Goal: Task Accomplishment & Management: Complete application form

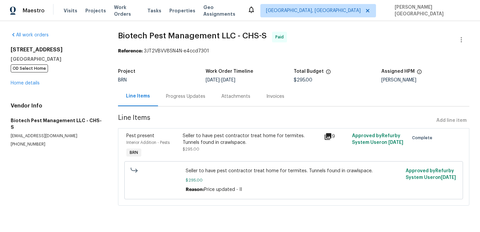
click at [186, 97] on div "Progress Updates" at bounding box center [185, 96] width 39 height 7
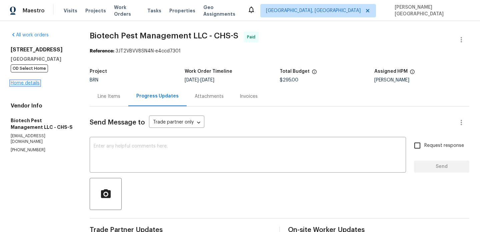
click at [30, 82] on link "Home details" at bounding box center [25, 83] width 29 height 5
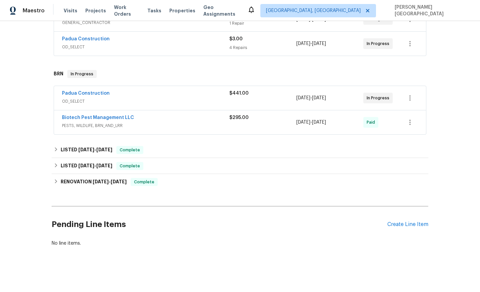
scroll to position [196, 0]
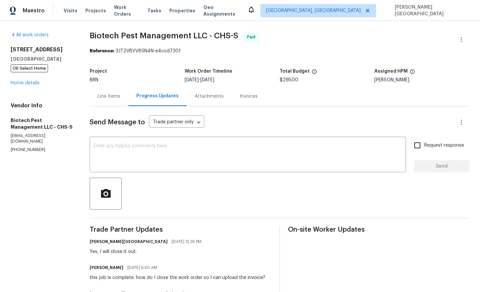
drag, startPoint x: 10, startPoint y: 49, endPoint x: 71, endPoint y: 53, distance: 61.0
click at [71, 53] on h2 "[STREET_ADDRESS]" at bounding box center [42, 49] width 63 height 7
copy h2 "[STREET_ADDRESS]"
click at [70, 58] on h5 "Mount Pleasant, SC 29464" at bounding box center [42, 59] width 63 height 7
drag, startPoint x: 4, startPoint y: 49, endPoint x: 72, endPoint y: 56, distance: 68.0
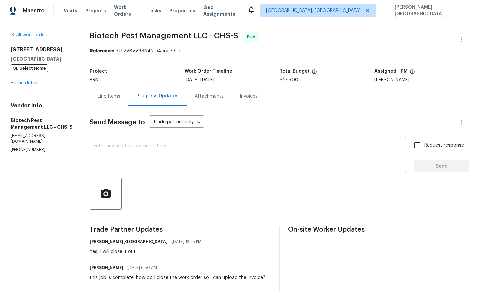
click at [72, 56] on div "All work orders 702 Spark St Mount Pleasant, SC 29464 OD Select Home Home detai…" at bounding box center [240, 248] width 480 height 455
copy div "702 Spark St Mount Pleasant, SC 29464"
click at [30, 84] on link "Home details" at bounding box center [25, 83] width 29 height 5
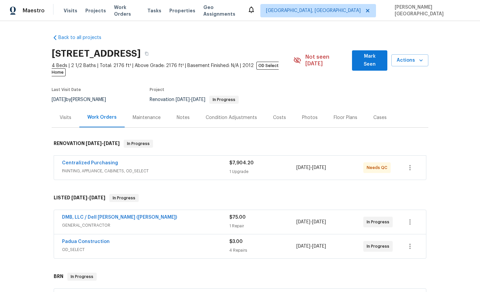
scroll to position [196, 0]
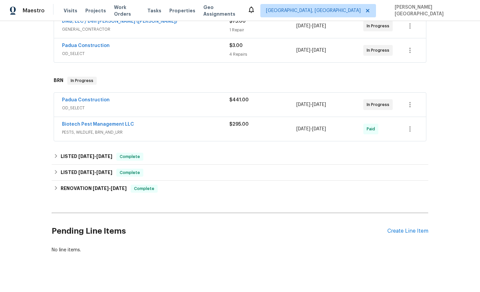
click at [172, 231] on div "Back to all projects 702 Spark St, Mount Pleasant, SC 29464 4 Beds | 2 1/2 Bath…" at bounding box center [240, 156] width 480 height 271
click at [397, 228] on div "Create Line Item" at bounding box center [407, 231] width 41 height 6
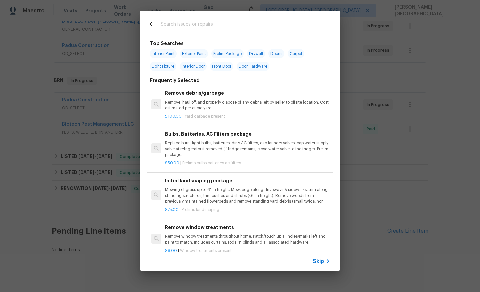
click at [323, 231] on div "Skip" at bounding box center [240, 261] width 200 height 19
click at [320, 231] on span "Skip" at bounding box center [317, 261] width 11 height 7
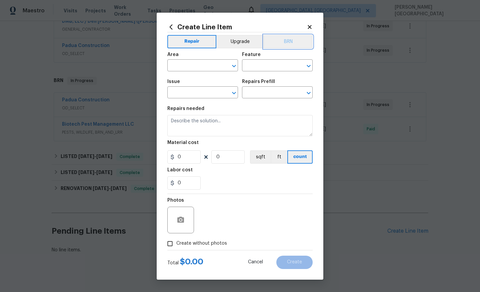
click at [287, 46] on button "BRN" at bounding box center [287, 41] width 49 height 13
click at [197, 65] on input "text" at bounding box center [193, 66] width 52 height 10
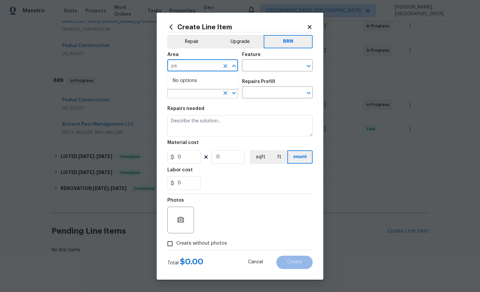
type input "p"
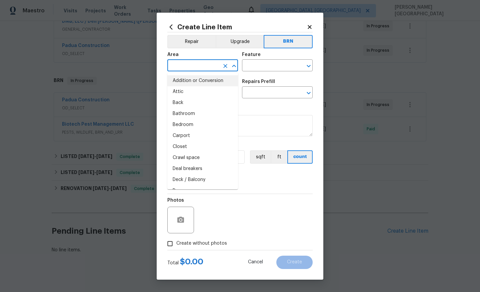
click at [177, 68] on input "text" at bounding box center [193, 66] width 52 height 10
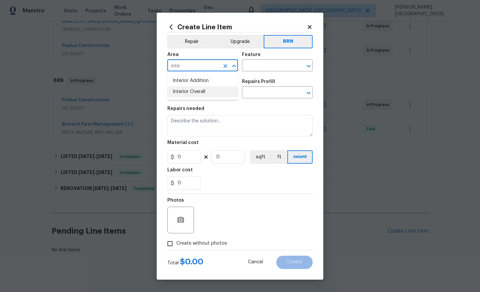
click at [193, 92] on li "Interior Overall" at bounding box center [202, 91] width 71 height 11
type input "Interior Overall"
click at [249, 66] on input "text" at bounding box center [268, 66] width 52 height 10
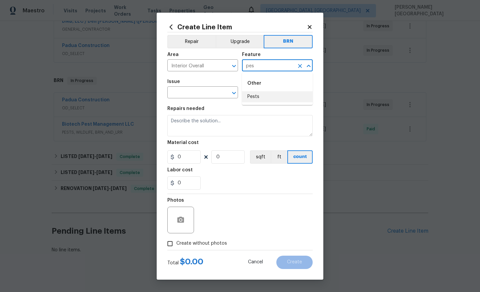
click at [248, 96] on li "Pests" at bounding box center [277, 96] width 71 height 11
type input "Pests"
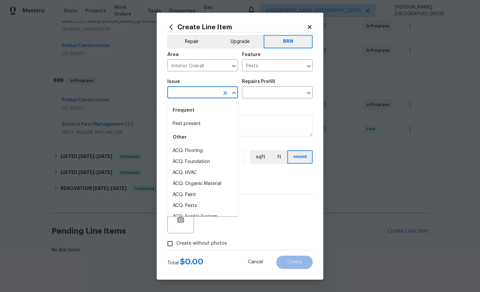
click at [176, 95] on input "text" at bounding box center [193, 93] width 52 height 10
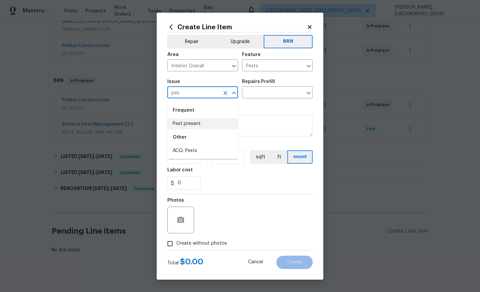
click at [203, 123] on li "Pest present" at bounding box center [202, 123] width 71 height 11
type input "Pest present"
click at [249, 94] on input "text" at bounding box center [268, 93] width 52 height 10
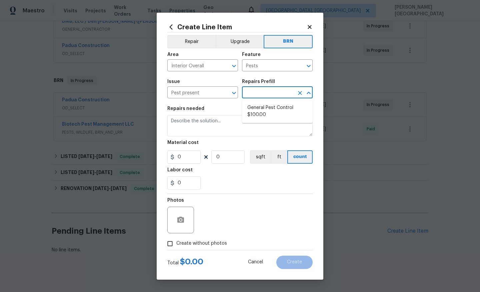
click at [262, 109] on li "General Pest Control $100.00" at bounding box center [277, 111] width 71 height 18
type input "General Pest Control $100.00"
type textarea "General pest treatment for active pest/insect infestation - non termite"
type input "100"
type input "1"
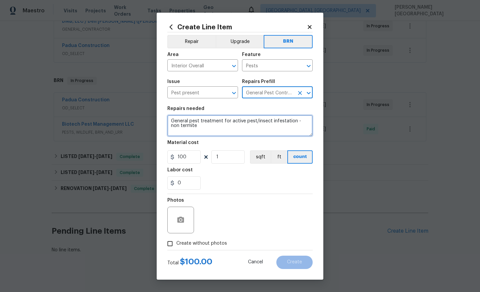
click at [209, 134] on textarea "General pest treatment for active pest/insect infestation - non termite" at bounding box center [239, 125] width 145 height 21
paste textarea "Maestro Admin Zendesk"
type textarea "Maestro Admin Zendesk"
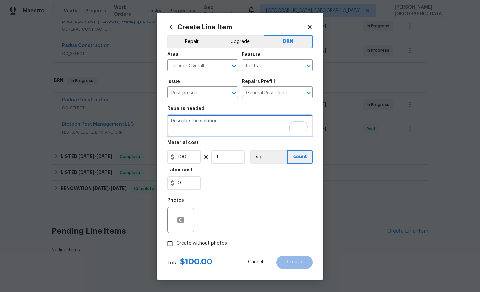
paste textarea "Seller to have pest control contractor perform termite treatment, and provide 1…"
type textarea "Seller to have pest control contractor perform termite treatment, and provide 1…"
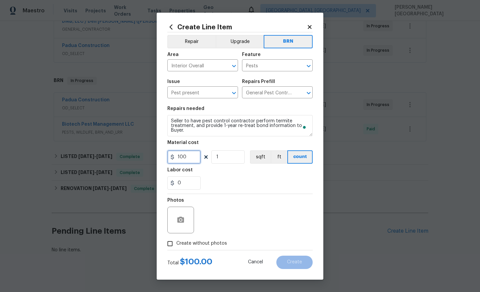
click at [189, 154] on input "100" at bounding box center [183, 156] width 33 height 13
type input "150"
click at [194, 231] on span "Create without photos" at bounding box center [201, 243] width 51 height 7
click at [176, 231] on input "Create without photos" at bounding box center [170, 243] width 13 height 13
checkbox input "true"
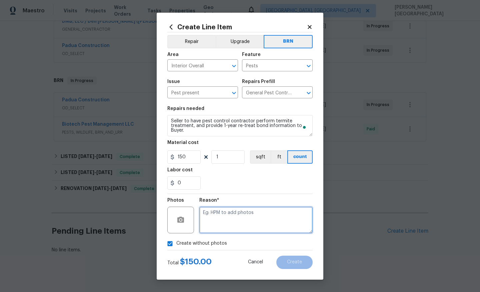
click at [221, 220] on textarea at bounding box center [255, 220] width 113 height 27
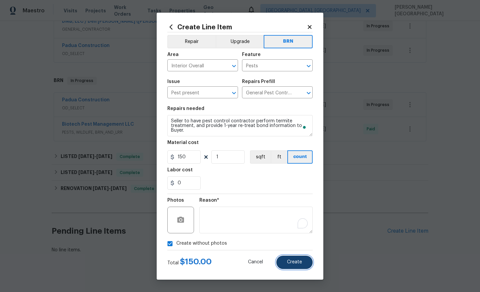
click at [301, 231] on span "Create" at bounding box center [294, 261] width 15 height 5
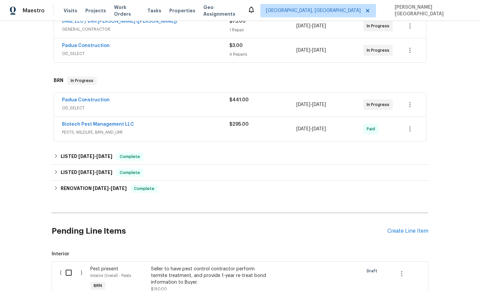
scroll to position [279, 0]
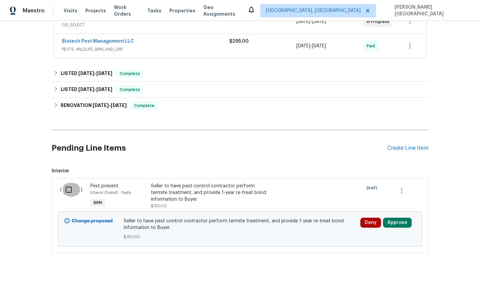
click at [69, 187] on input "checkbox" at bounding box center [71, 190] width 19 height 14
checkbox input "true"
click at [435, 231] on span "Create Work Order" at bounding box center [441, 275] width 44 height 8
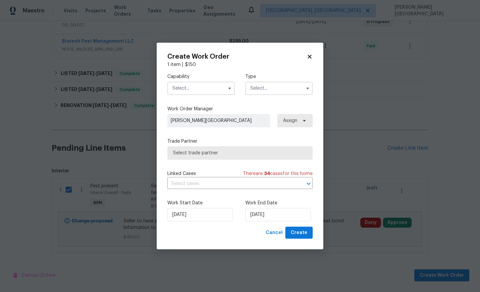
click at [180, 88] on input "text" at bounding box center [200, 88] width 67 height 13
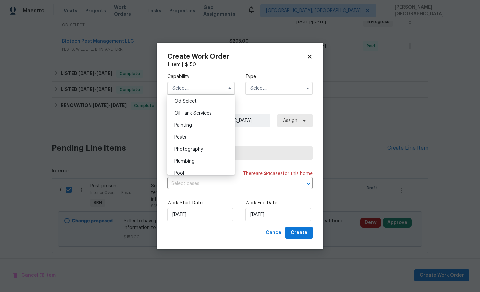
scroll to position [540, 0]
click at [200, 132] on div "Pests" at bounding box center [201, 134] width 64 height 12
type input "Pests"
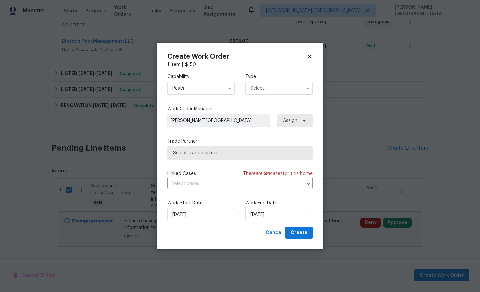
click at [257, 86] on input "text" at bounding box center [278, 88] width 67 height 13
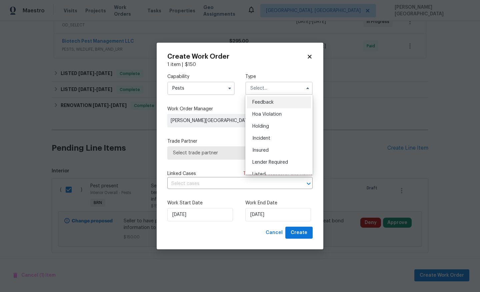
scroll to position [151, 0]
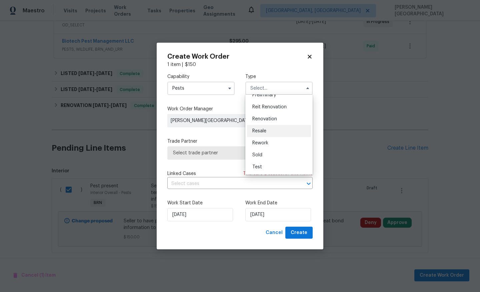
click at [258, 133] on span "Resale" at bounding box center [259, 131] width 14 height 5
type input "Resale"
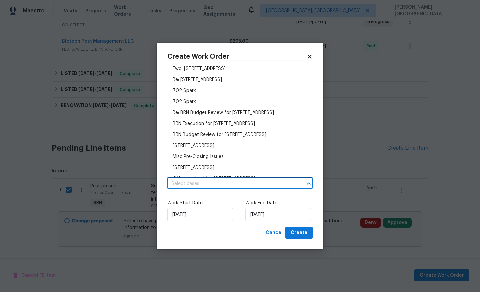
click at [207, 180] on input "text" at bounding box center [230, 184] width 127 height 10
click at [201, 129] on li "BRN Execution for 702 Spark St, Mount Pleasant, SC 29464" at bounding box center [239, 123] width 145 height 11
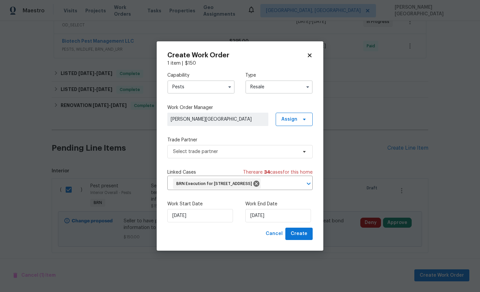
click at [270, 228] on div "Work Start Date 8/26/2025 Work End Date 8/26/2025" at bounding box center [239, 211] width 145 height 32
click at [275, 221] on input "[DATE]" at bounding box center [278, 215] width 66 height 13
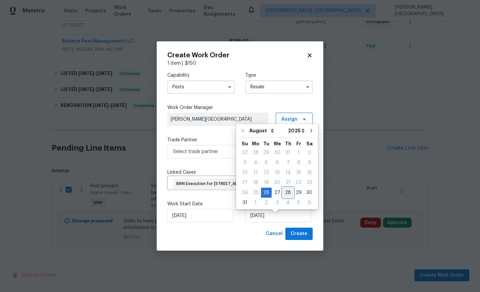
click at [288, 191] on div "28" at bounding box center [287, 192] width 11 height 9
type input "[DATE]"
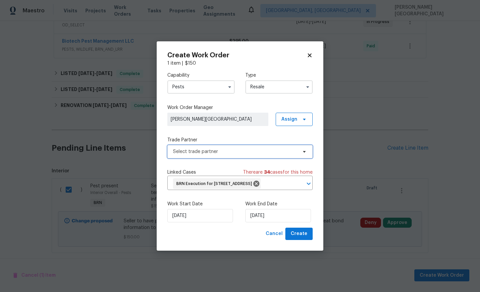
click at [207, 152] on span "Select trade partner" at bounding box center [239, 151] width 145 height 13
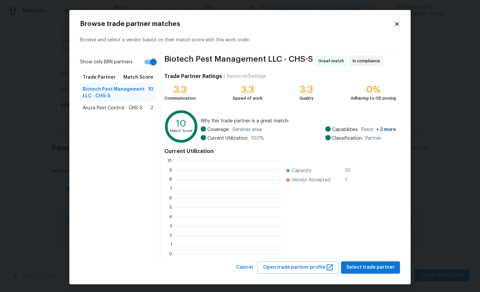
scroll to position [93, 106]
click at [365, 231] on span "Select trade partner" at bounding box center [370, 267] width 48 height 8
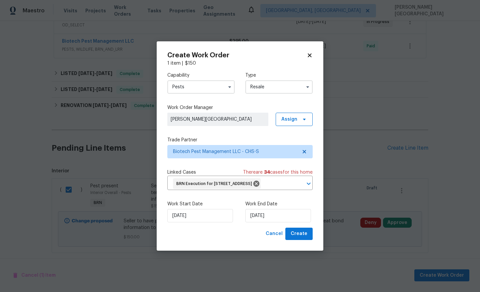
click at [290, 231] on div "Create Work Order 1 item | $ 150 Capability Pests Type Resale Work Order Manage…" at bounding box center [240, 145] width 167 height 209
click at [297, 231] on span "Create" at bounding box center [298, 234] width 17 height 8
checkbox input "false"
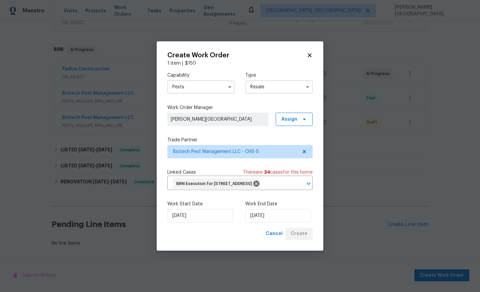
scroll to position [220, 0]
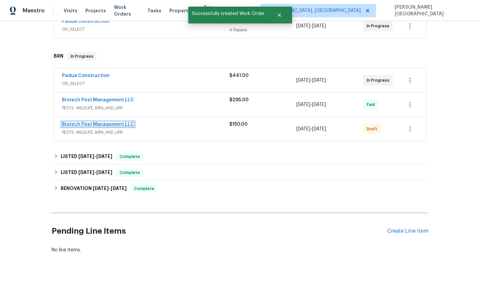
click at [109, 122] on link "Biotech Pest Management LLC" at bounding box center [98, 124] width 72 height 5
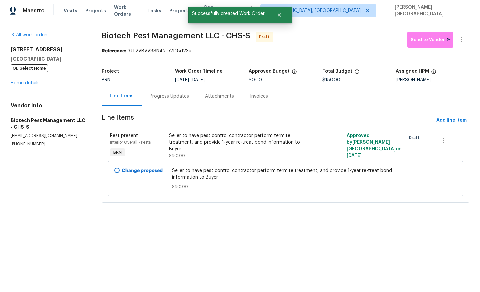
click at [160, 103] on div "Progress Updates" at bounding box center [169, 96] width 55 height 20
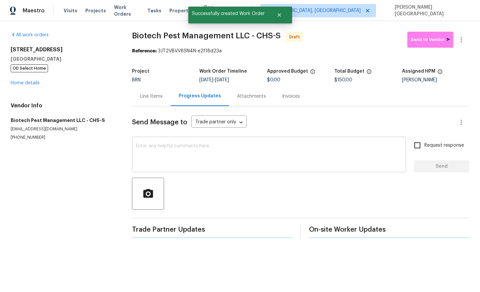
click at [152, 159] on textarea at bounding box center [269, 155] width 266 height 23
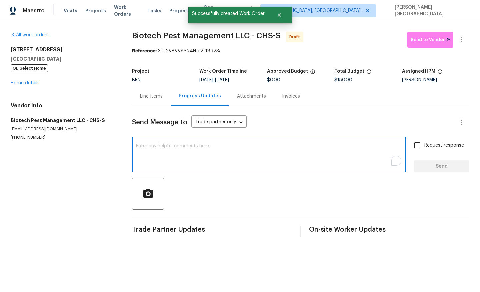
paste textarea "This is Isabel from Opendoor. Please confirm receipt of the work order due on 0…"
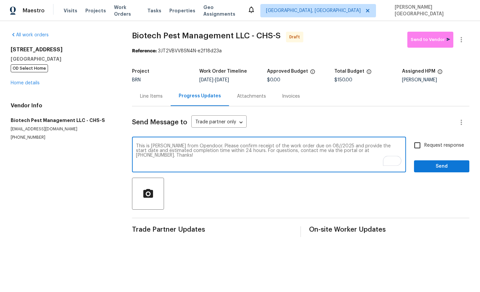
click at [314, 145] on textarea "This is Isabel from Opendoor. Please confirm receipt of the work order due on 0…" at bounding box center [269, 155] width 266 height 23
type textarea "This is Isabel from Opendoor. Please confirm receipt of the work order due on 0…"
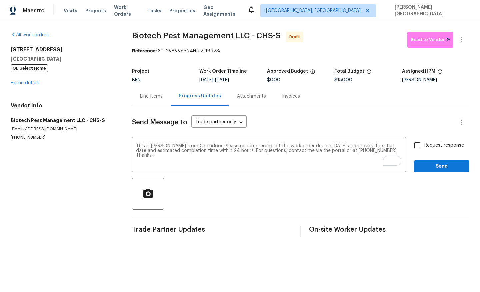
click at [425, 151] on label "Request response" at bounding box center [437, 145] width 54 height 14
click at [424, 151] on input "Request response" at bounding box center [417, 145] width 14 height 14
checkbox input "true"
click at [427, 172] on button "Send" at bounding box center [441, 166] width 55 height 12
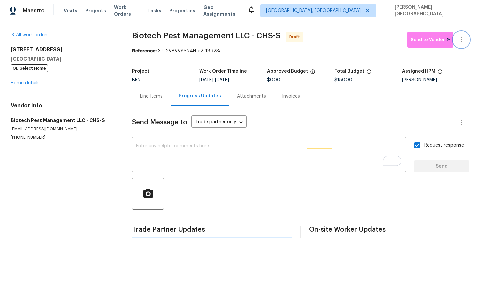
click at [465, 45] on button "button" at bounding box center [461, 40] width 16 height 16
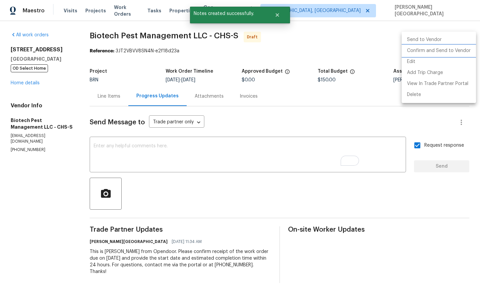
click at [443, 53] on li "Confirm and Send to Vendor" at bounding box center [438, 50] width 74 height 11
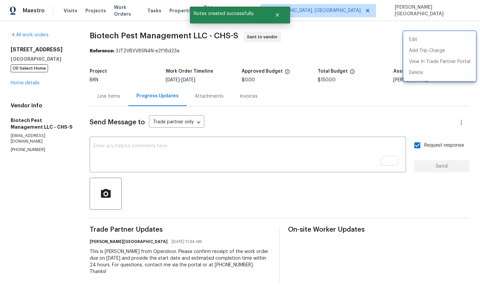
click at [98, 41] on div at bounding box center [240, 146] width 480 height 292
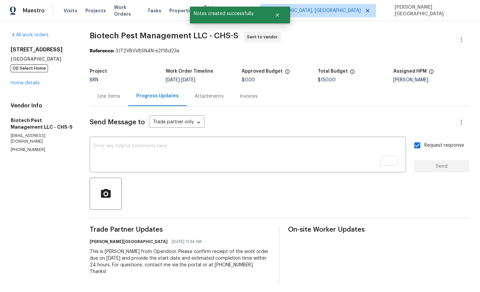
click at [98, 41] on div "Edit Add Trip Charge View In Trade Partner Portal Delete" at bounding box center [240, 146] width 480 height 292
click at [98, 39] on span "Biotech Pest Management LLC - CHS-S Sent to vendor" at bounding box center [271, 40] width 363 height 16
click at [161, 36] on span "Biotech Pest Management LLC - CHS-S" at bounding box center [164, 36] width 149 height 8
copy span "Biotech Pest Management"
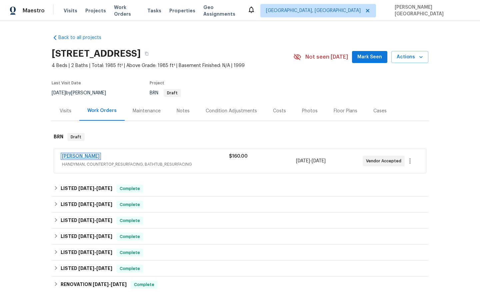
click at [80, 156] on link "[PERSON_NAME]" at bounding box center [81, 156] width 38 height 5
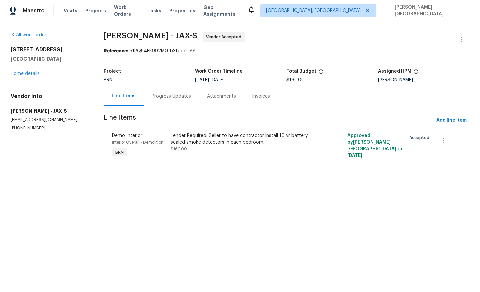
click at [166, 97] on div "Progress Updates" at bounding box center [171, 96] width 39 height 7
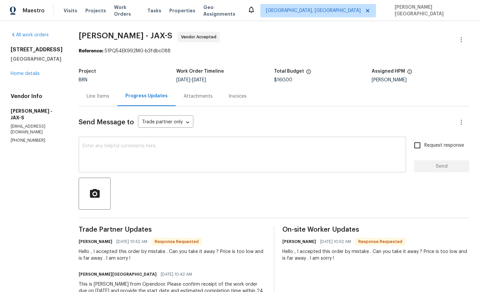
click at [147, 158] on textarea at bounding box center [242, 155] width 319 height 23
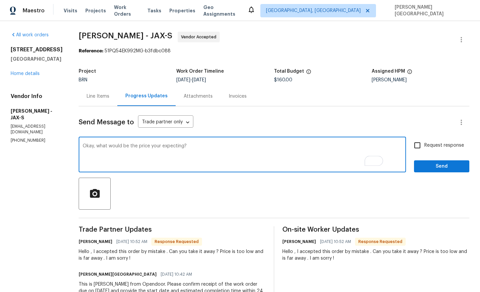
type textarea "Okay, what would be the price your expecting?"
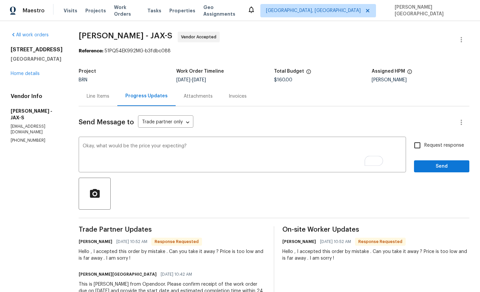
click at [430, 149] on span "Request response" at bounding box center [444, 145] width 40 height 7
click at [424, 149] on input "Request response" at bounding box center [417, 145] width 14 height 14
checkbox input "true"
click at [433, 166] on span "Send" at bounding box center [441, 166] width 45 height 8
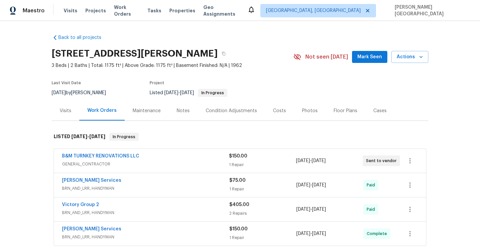
scroll to position [333, 0]
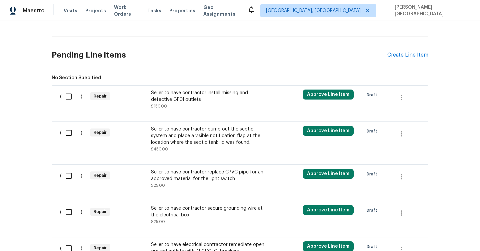
click at [175, 128] on div "Seller to have contractor pump out the septic system and place a visible notifi…" at bounding box center [209, 136] width 117 height 20
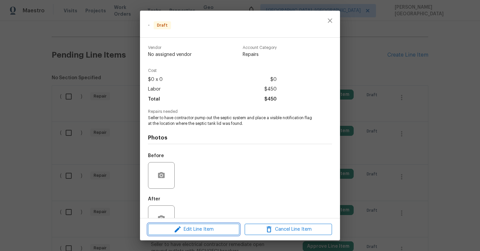
click at [198, 234] on button "Edit Line Item" at bounding box center [193, 230] width 91 height 12
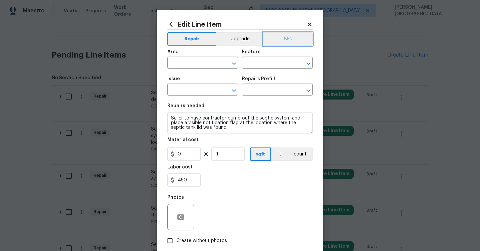
click at [283, 40] on button "BRN" at bounding box center [287, 38] width 49 height 13
click at [188, 62] on input "text" at bounding box center [193, 63] width 52 height 10
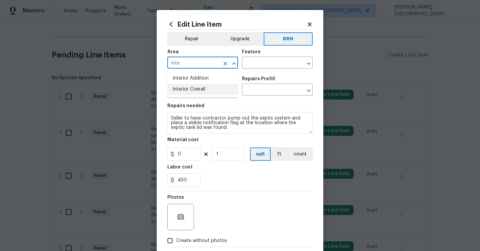
click at [193, 89] on li "Interior Overall" at bounding box center [202, 89] width 71 height 11
type input "Interior Overall"
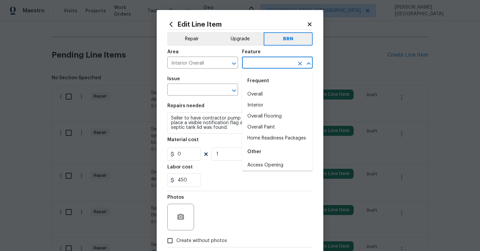
click at [262, 62] on input "text" at bounding box center [268, 63] width 52 height 10
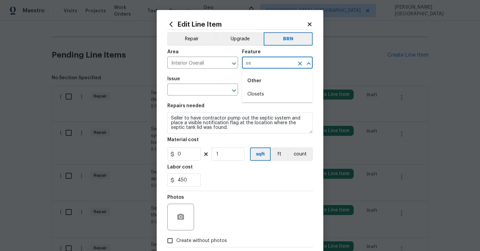
type input "s"
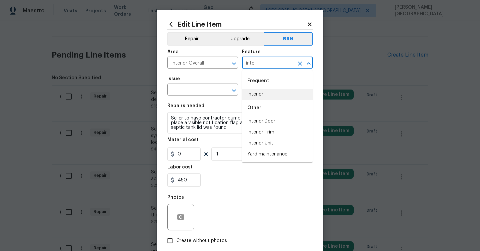
click at [279, 99] on li "Interior" at bounding box center [277, 94] width 71 height 11
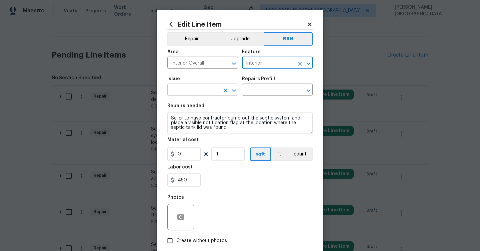
type input "Interior"
click at [198, 91] on input "text" at bounding box center [193, 90] width 52 height 10
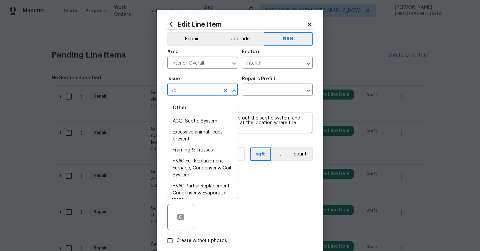
type input "s"
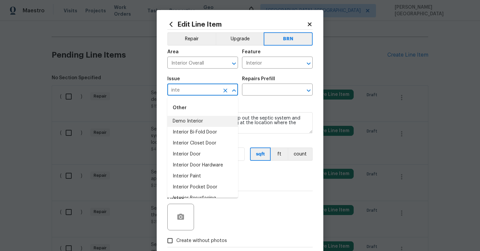
click at [206, 120] on li "Demo Interior" at bounding box center [202, 121] width 71 height 11
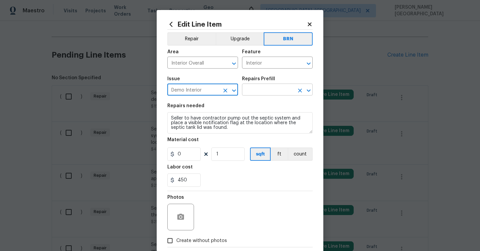
type input "Demo Interior"
click at [251, 94] on input "text" at bounding box center [268, 90] width 52 height 10
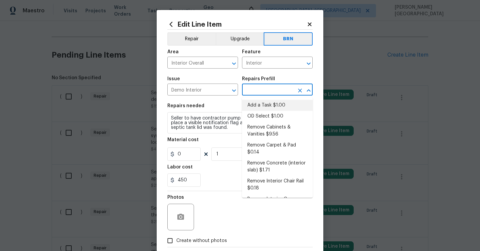
click at [262, 110] on li "Add a Task $1.00" at bounding box center [277, 105] width 71 height 11
type input "Demolition"
type input "Add a Task $1.00"
type textarea "HPM to detail"
type input "1"
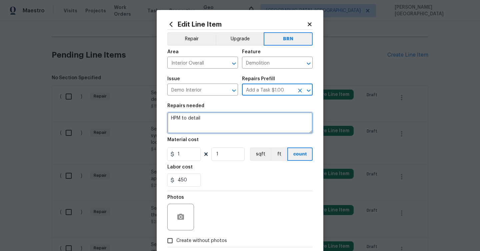
click at [210, 116] on textarea "HPM to detail" at bounding box center [239, 122] width 145 height 21
paste textarea "Seller to have contractor pump out the septic system and place a visible notifi…"
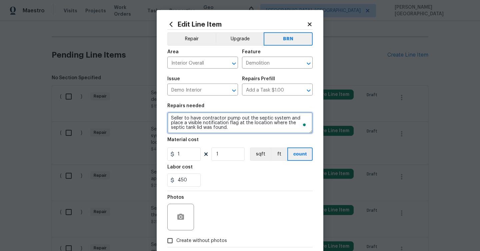
scroll to position [1, 0]
type textarea "Seller to have contractor pump out the septic system and place a visible notifi…"
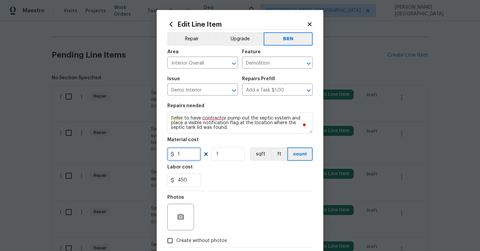
click at [182, 156] on input "1" at bounding box center [183, 154] width 33 height 13
type input "0"
click at [180, 220] on icon "button" at bounding box center [180, 217] width 7 height 6
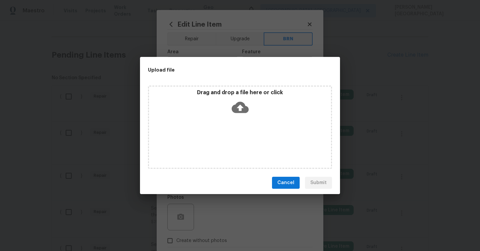
click at [238, 107] on icon at bounding box center [240, 107] width 17 height 17
click at [254, 217] on div "Upload file Drag and drop a file here or click Cancel Submit" at bounding box center [240, 125] width 480 height 251
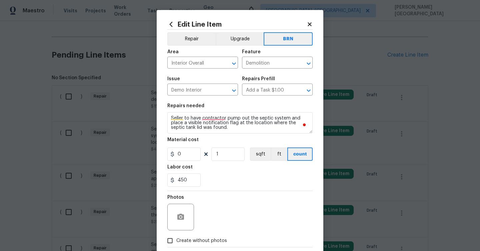
click at [181, 237] on label "Create without photos" at bounding box center [195, 240] width 63 height 13
click at [176, 237] on input "Create without photos" at bounding box center [170, 240] width 13 height 13
checkbox input "true"
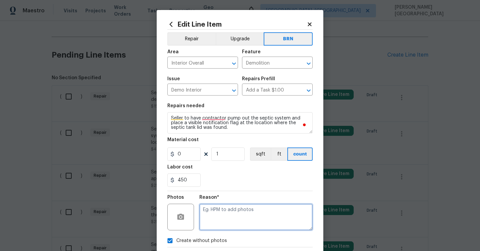
click at [221, 218] on textarea at bounding box center [255, 217] width 113 height 27
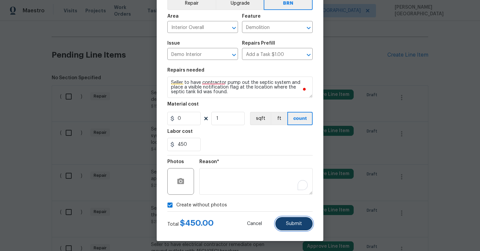
click at [293, 225] on span "Submit" at bounding box center [294, 224] width 16 height 5
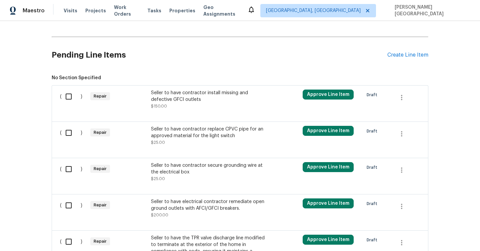
scroll to position [510, 0]
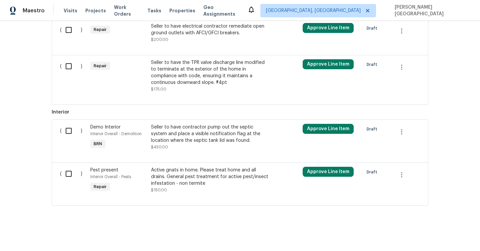
click at [69, 131] on input "checkbox" at bounding box center [71, 131] width 19 height 14
checkbox input "true"
click at [438, 239] on button "Create Work Order" at bounding box center [441, 235] width 55 height 12
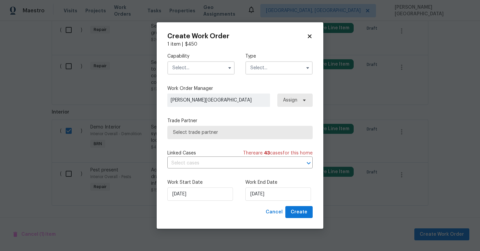
click at [188, 67] on input "text" at bounding box center [200, 67] width 67 height 13
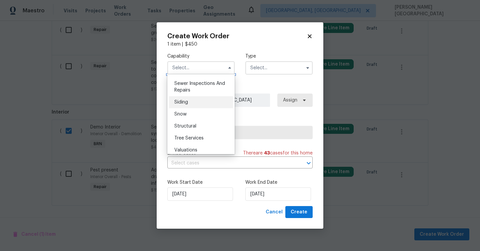
scroll to position [685, 0]
click at [190, 101] on div "Septic" at bounding box center [201, 101] width 64 height 12
type input "Septic"
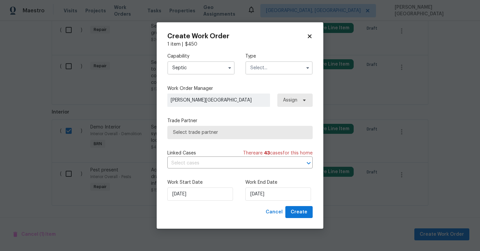
click at [250, 69] on input "text" at bounding box center [278, 67] width 67 height 13
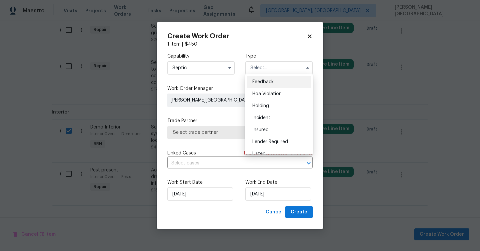
scroll to position [151, 0]
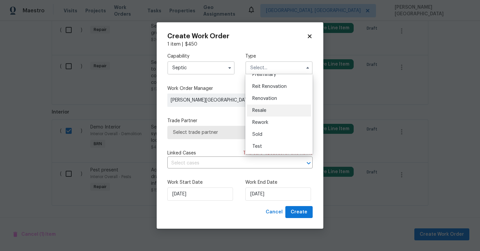
click at [264, 112] on span "Resale" at bounding box center [259, 110] width 14 height 5
type input "Resale"
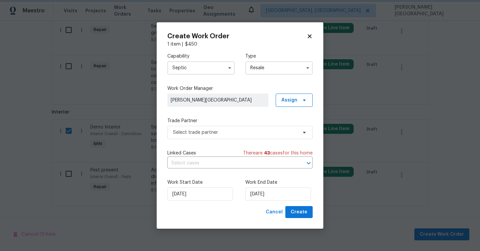
scroll to position [0, 0]
click at [205, 167] on input "text" at bounding box center [230, 163] width 127 height 10
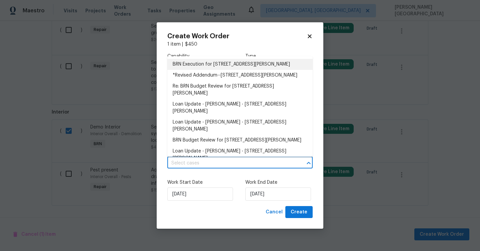
click at [212, 64] on li "BRN Execution for [STREET_ADDRESS][PERSON_NAME]" at bounding box center [239, 64] width 145 height 11
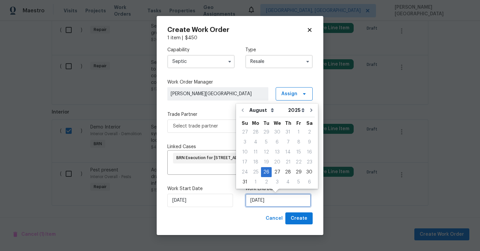
click at [259, 199] on input "[DATE]" at bounding box center [278, 200] width 66 height 13
click at [293, 169] on div "29" at bounding box center [298, 172] width 11 height 9
type input "[DATE]"
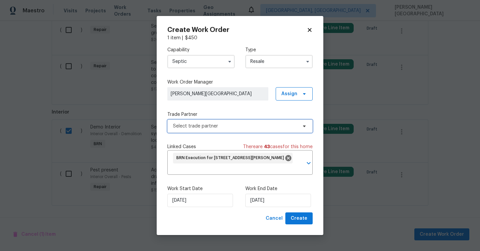
click at [196, 128] on span "Select trade partner" at bounding box center [235, 126] width 124 height 7
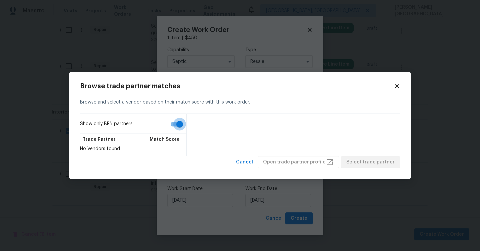
click at [177, 124] on input "Show only BRN partners" at bounding box center [180, 124] width 38 height 13
checkbox input "false"
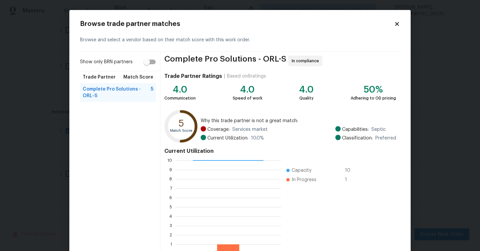
scroll to position [43, 0]
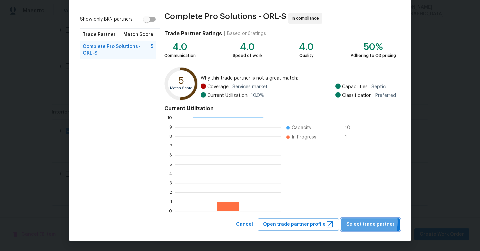
click at [363, 222] on span "Select trade partner" at bounding box center [370, 225] width 48 height 8
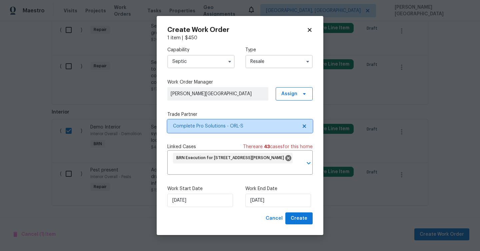
scroll to position [0, 0]
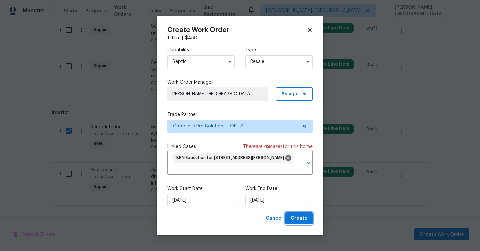
click at [297, 221] on span "Create" at bounding box center [298, 219] width 17 height 8
checkbox input "false"
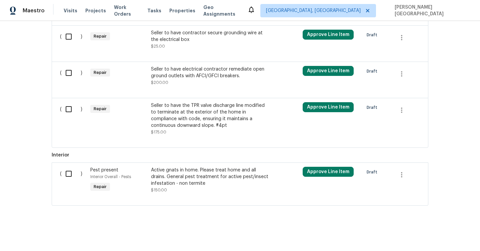
scroll to position [485, 0]
click at [199, 119] on div "Seller to have the TPR valve discharge line modified to terminate at the exteri…" at bounding box center [209, 115] width 117 height 27
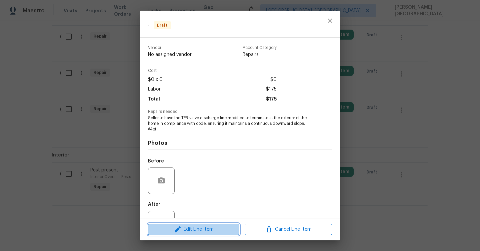
click at [187, 230] on span "Edit Line Item" at bounding box center [193, 230] width 87 height 8
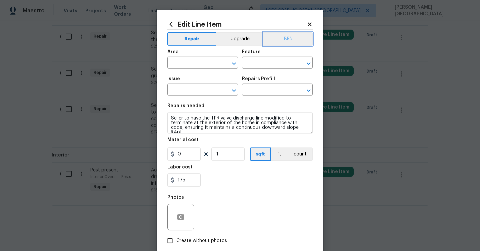
click at [290, 37] on button "BRN" at bounding box center [287, 38] width 49 height 13
click at [206, 57] on div "Area" at bounding box center [202, 54] width 71 height 9
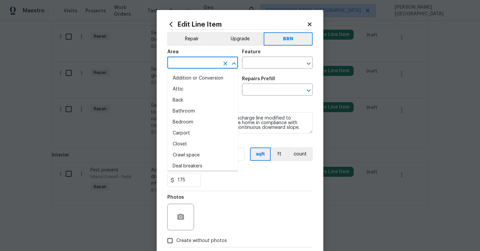
click at [202, 61] on input "text" at bounding box center [193, 63] width 52 height 10
type input "n"
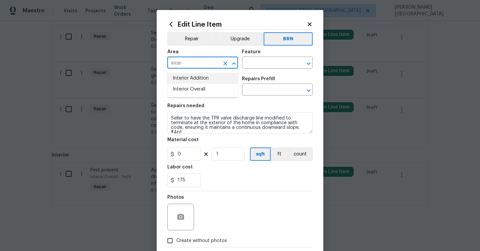
click at [225, 84] on li "Interior Addition" at bounding box center [202, 78] width 71 height 11
type input "Interior Addition"
click at [250, 56] on div "Feature" at bounding box center [277, 54] width 71 height 9
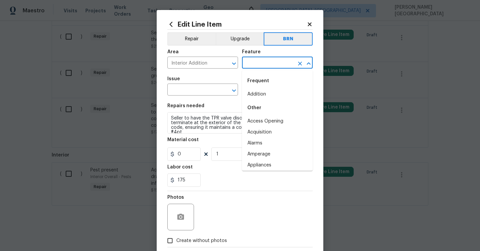
click at [252, 62] on input "text" at bounding box center [268, 63] width 52 height 10
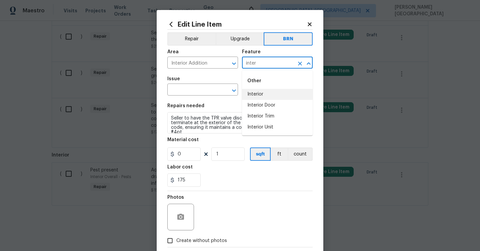
click at [265, 96] on li "Interior" at bounding box center [277, 94] width 71 height 11
type input "Interior"
click at [213, 86] on input "text" at bounding box center [193, 90] width 52 height 10
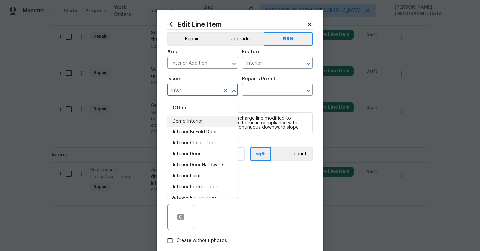
click at [197, 121] on li "Demo Interior" at bounding box center [202, 121] width 71 height 11
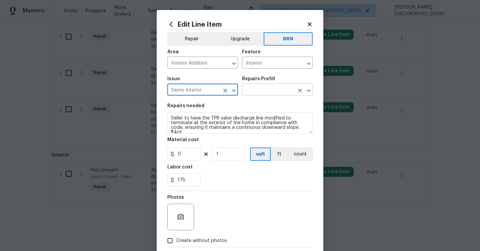
type input "Demo Interior"
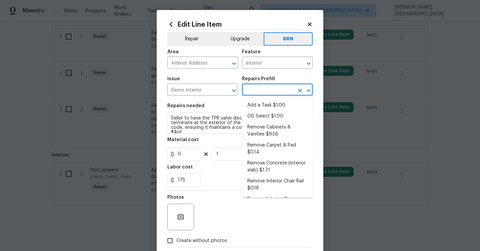
click at [249, 91] on input "text" at bounding box center [268, 90] width 52 height 10
click at [251, 112] on li "OD Select $1.00" at bounding box center [277, 116] width 71 height 11
type input "Demolition"
type input "OD Select $1.00"
type textarea "Refer to the agreed upon scope document for further details."
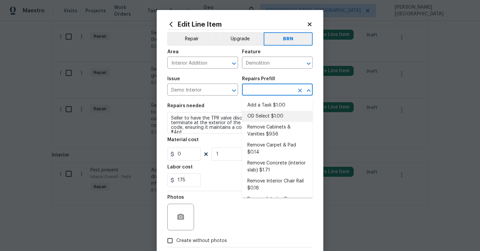
type input "1"
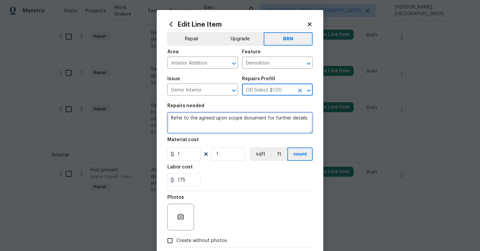
click at [201, 131] on textarea "Refer to the agreed upon scope document for further details." at bounding box center [239, 122] width 145 height 21
paste textarea "Seller to have the TPR valve discharge line modified to terminate at the exteri…"
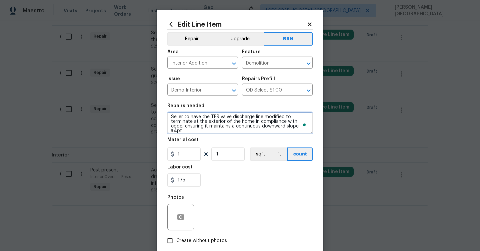
scroll to position [1, 0]
type textarea "Seller to have the TPR valve discharge line modified to terminate at the exteri…"
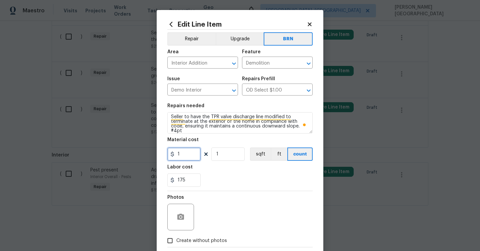
click at [190, 151] on input "1" at bounding box center [183, 154] width 33 height 13
type input "0"
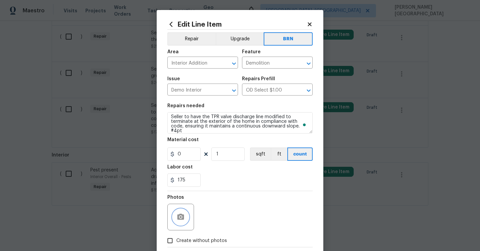
click at [181, 217] on circle "button" at bounding box center [181, 217] width 2 height 2
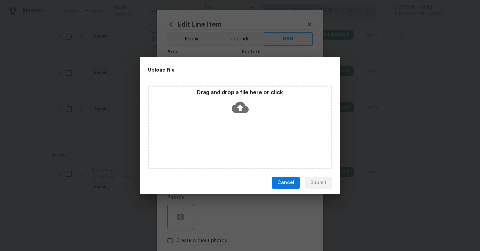
click at [244, 107] on icon at bounding box center [240, 107] width 17 height 11
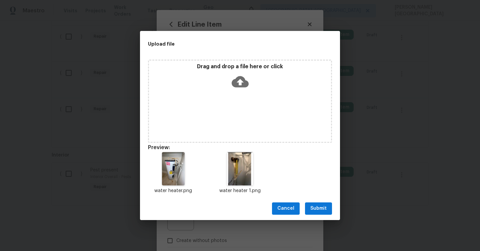
click at [315, 212] on span "Submit" at bounding box center [318, 209] width 16 height 8
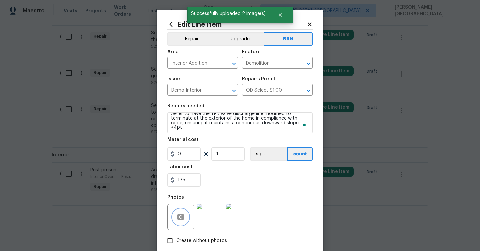
scroll to position [36, 0]
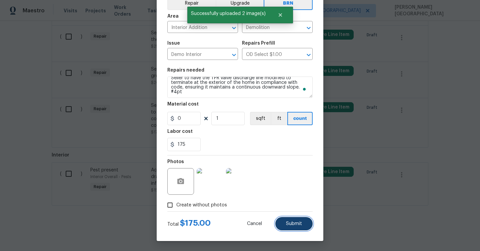
click at [290, 222] on span "Submit" at bounding box center [294, 224] width 16 height 5
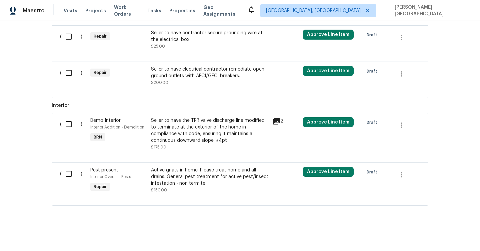
scroll to position [485, 0]
click at [67, 120] on input "checkbox" at bounding box center [71, 124] width 19 height 14
checkbox input "true"
click at [432, 235] on span "Create Work Order" at bounding box center [441, 235] width 44 height 8
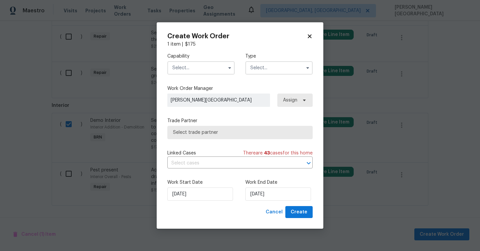
click at [181, 70] on input "text" at bounding box center [200, 67] width 67 height 13
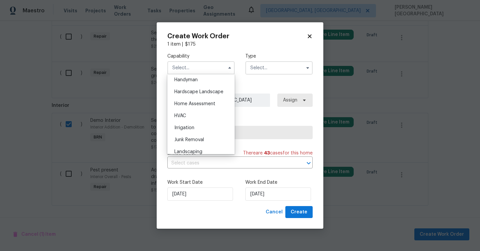
scroll to position [363, 0]
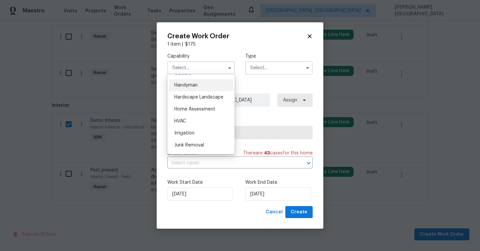
click at [192, 84] on span "Handyman" at bounding box center [185, 85] width 23 height 5
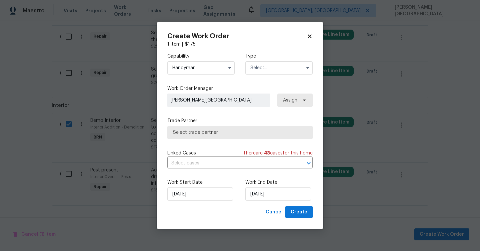
type input "Handyman"
click at [280, 67] on input "text" at bounding box center [278, 67] width 67 height 13
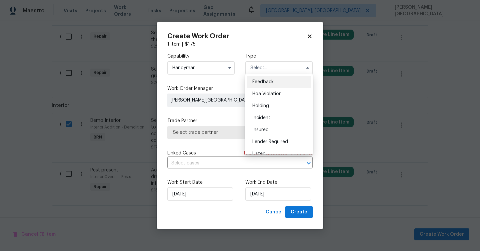
scroll to position [151, 0]
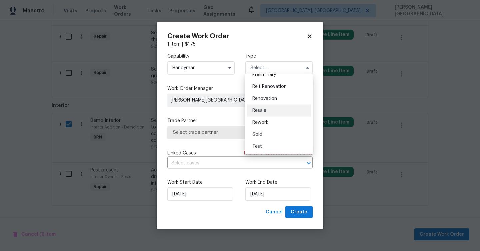
click at [269, 109] on div "Resale" at bounding box center [279, 111] width 64 height 12
type input "Resale"
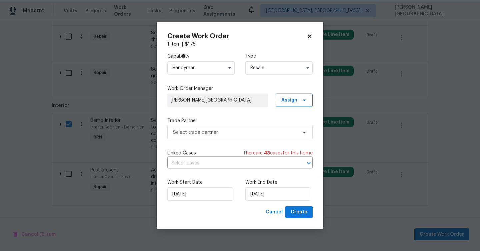
scroll to position [0, 0]
click at [203, 158] on input "text" at bounding box center [230, 163] width 127 height 10
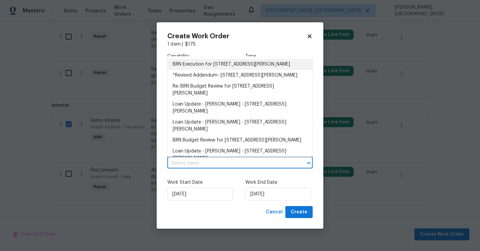
click at [212, 65] on li "BRN Execution for [STREET_ADDRESS][PERSON_NAME]" at bounding box center [239, 64] width 145 height 11
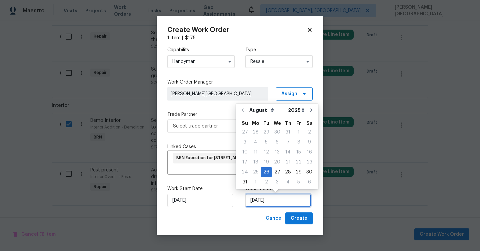
click at [257, 202] on input "[DATE]" at bounding box center [278, 200] width 66 height 13
click at [296, 172] on div "29" at bounding box center [298, 172] width 11 height 9
type input "[DATE]"
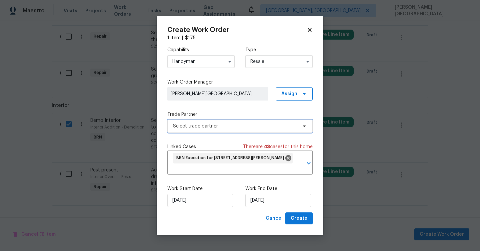
click at [175, 123] on span "Select trade partner" at bounding box center [235, 126] width 124 height 7
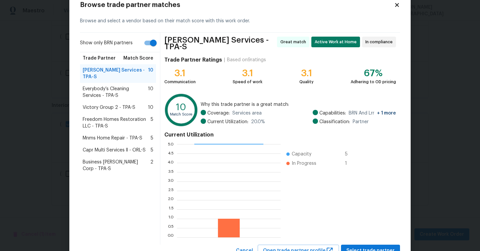
scroll to position [43, 0]
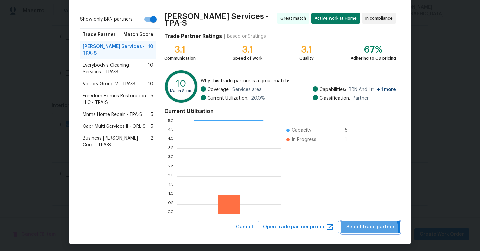
click at [366, 229] on button "Select trade partner" at bounding box center [370, 227] width 59 height 12
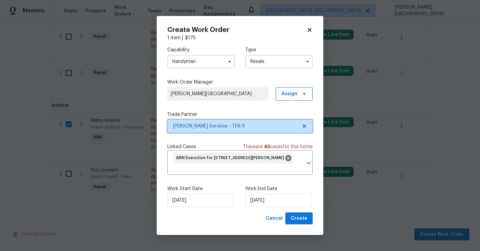
scroll to position [0, 0]
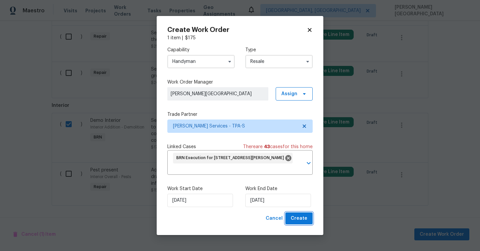
click at [303, 220] on span "Create" at bounding box center [298, 219] width 17 height 8
checkbox input "false"
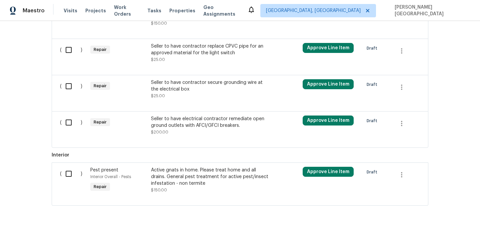
scroll to position [415, 0]
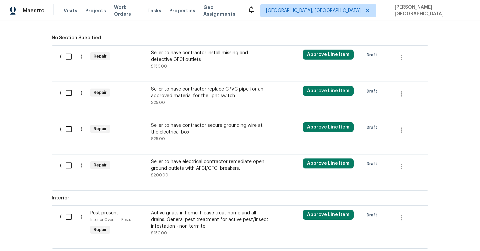
click at [182, 91] on div "Seller to have contractor replace CPVC pipe for an approved material for the li…" at bounding box center [209, 92] width 117 height 13
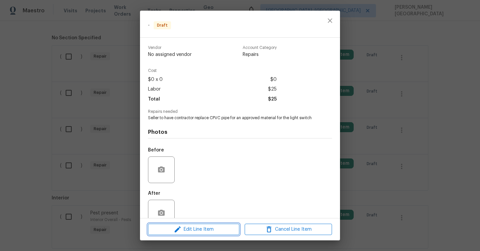
click at [194, 229] on span "Edit Line Item" at bounding box center [193, 230] width 87 height 8
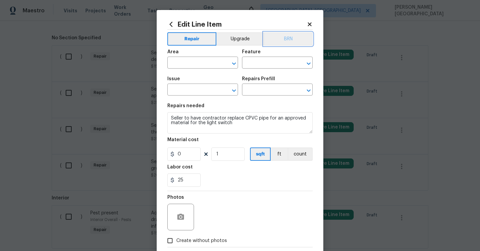
click at [290, 36] on button "BRN" at bounding box center [287, 38] width 49 height 13
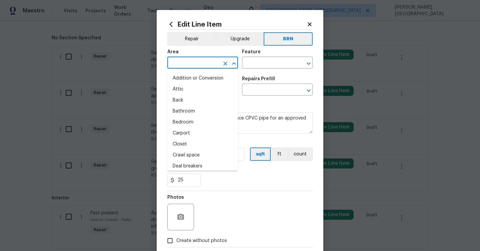
click at [197, 64] on input "text" at bounding box center [193, 63] width 52 height 10
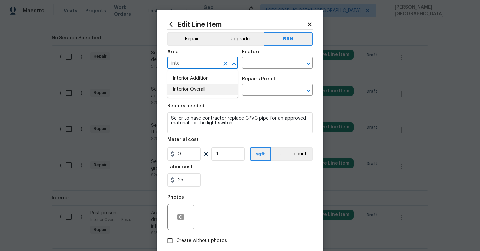
click at [205, 86] on li "Interior Overall" at bounding box center [202, 89] width 71 height 11
click at [196, 76] on li "Electrical" at bounding box center [202, 78] width 71 height 11
type input "Electrical"
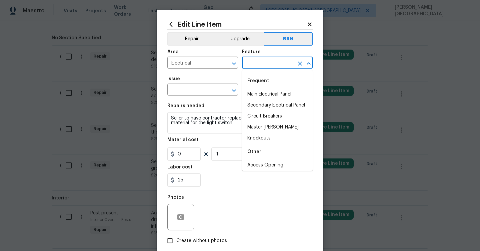
click at [254, 67] on input "text" at bounding box center [268, 63] width 52 height 10
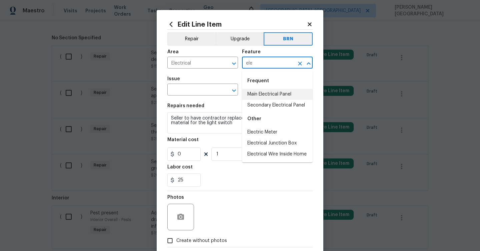
click at [257, 95] on li "Main Electrical Panel" at bounding box center [277, 94] width 71 height 11
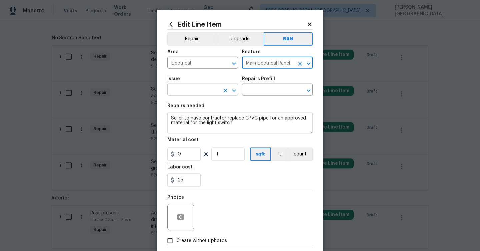
type input "Main Electrical Panel"
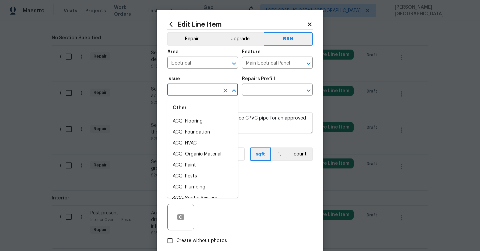
click at [197, 93] on input "text" at bounding box center [193, 90] width 52 height 10
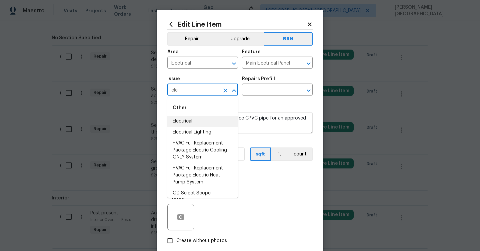
click at [184, 122] on li "Electrical" at bounding box center [202, 121] width 71 height 11
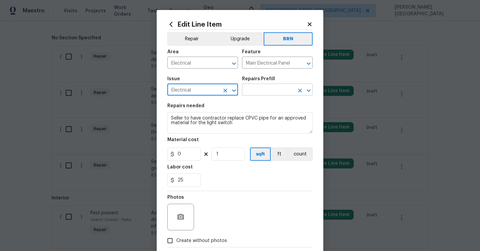
type input "Electrical"
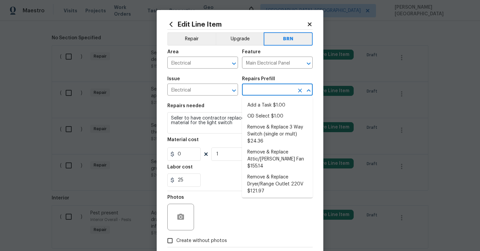
click at [264, 90] on input "text" at bounding box center [268, 90] width 52 height 10
click at [265, 116] on li "OD Select $1.00" at bounding box center [277, 116] width 71 height 11
type input "OD Select $1.00"
type textarea "Refer to the agreed upon scope document for further details."
type input "1"
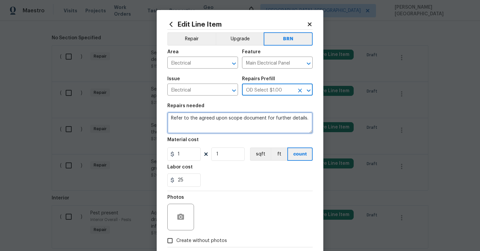
click at [224, 118] on textarea "Refer to the agreed upon scope document for further details." at bounding box center [239, 122] width 145 height 21
paste textarea "Seller to have contractor replace CPVC pipe for an approved material for the li…"
type textarea "Seller to have contractor replace CPVC pipe for an approved material for the li…"
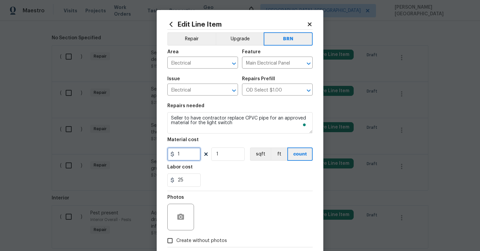
click at [180, 159] on input "1" at bounding box center [183, 154] width 33 height 13
type input "0"
click at [178, 220] on icon "button" at bounding box center [180, 217] width 7 height 6
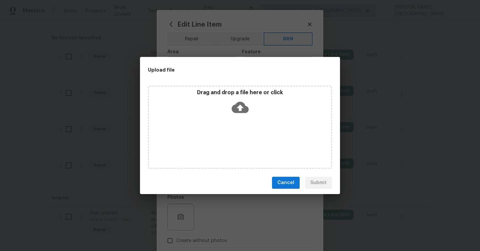
click at [238, 111] on icon at bounding box center [240, 107] width 17 height 11
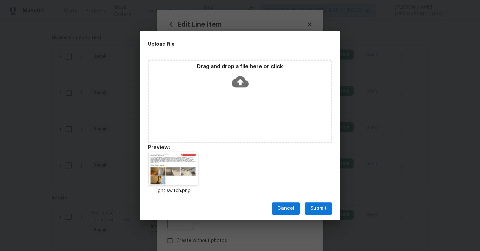
click at [325, 211] on span "Submit" at bounding box center [318, 209] width 16 height 8
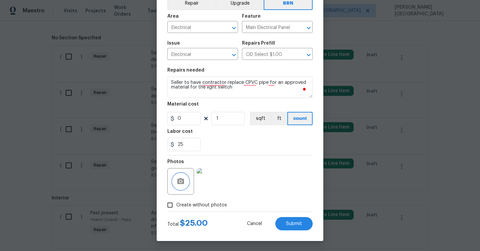
scroll to position [36, 0]
click at [287, 220] on button "Submit" at bounding box center [293, 223] width 37 height 13
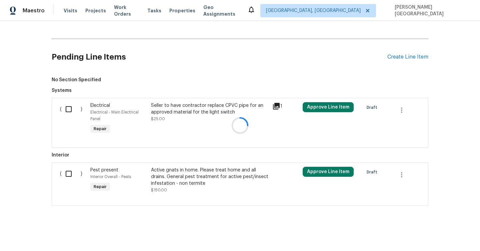
scroll to position [415, 0]
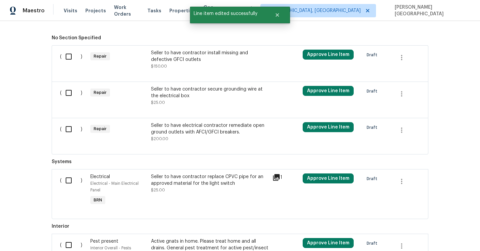
click at [179, 101] on div "Seller to have contractor secure grounding wire at the electrical box $25.00" at bounding box center [209, 96] width 117 height 20
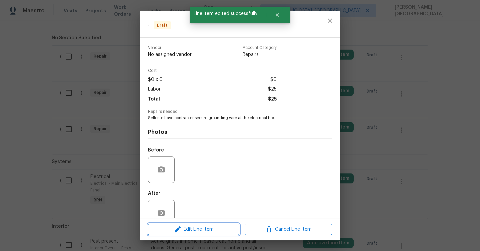
click at [200, 230] on span "Edit Line Item" at bounding box center [193, 230] width 87 height 8
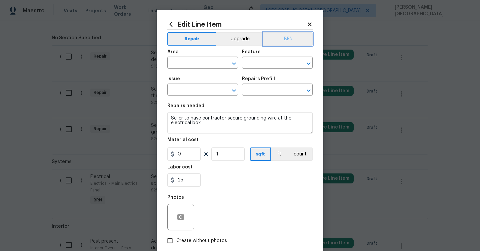
click at [293, 38] on button "BRN" at bounding box center [287, 38] width 49 height 13
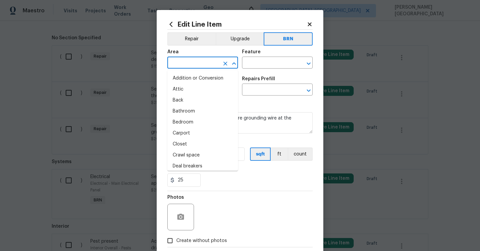
click at [203, 63] on input "text" at bounding box center [193, 63] width 52 height 10
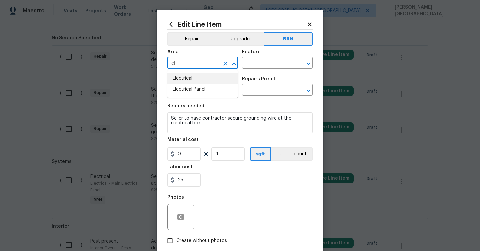
click at [211, 81] on li "Electrical" at bounding box center [202, 78] width 71 height 11
type input "Electrical"
click at [260, 64] on input "text" at bounding box center [268, 63] width 52 height 10
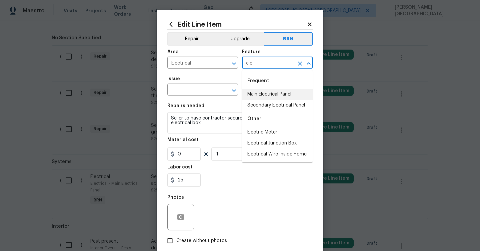
click at [267, 94] on li "Main Electrical Panel" at bounding box center [277, 94] width 71 height 11
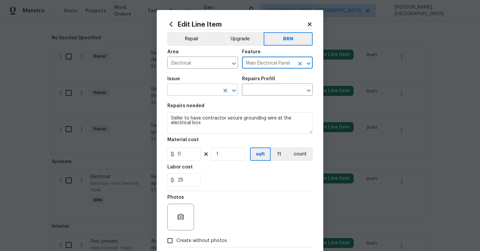
type input "Main Electrical Panel"
click at [184, 91] on input "text" at bounding box center [193, 90] width 52 height 10
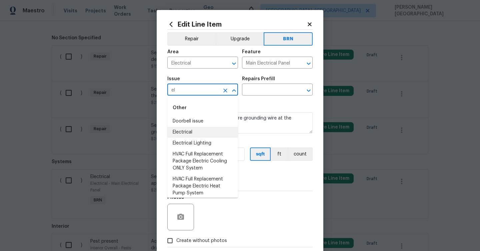
click at [193, 132] on li "Electrical" at bounding box center [202, 132] width 71 height 11
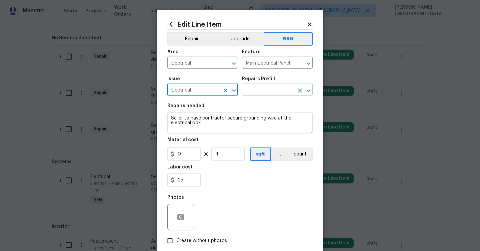
type input "Electrical"
click at [263, 91] on input "text" at bounding box center [268, 90] width 52 height 10
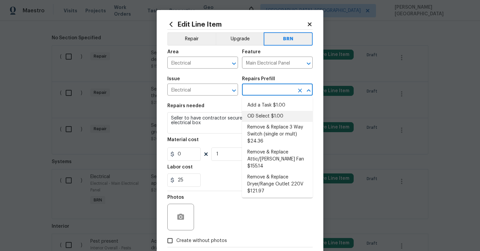
click at [260, 117] on li "OD Select $1.00" at bounding box center [277, 116] width 71 height 11
type input "OD Select $1.00"
type textarea "Refer to the agreed upon scope document for further details."
type input "1"
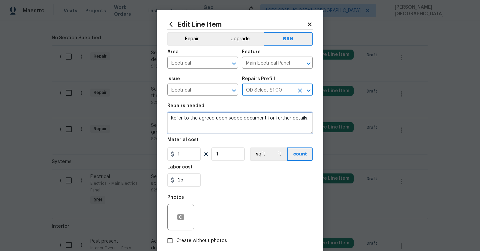
click at [181, 127] on textarea "Refer to the agreed upon scope document for further details." at bounding box center [239, 122] width 145 height 21
paste textarea "Seller to have contractor secure grounding wire at the electrical box"
type textarea "Seller to have contractor secure grounding wire at the electrical box"
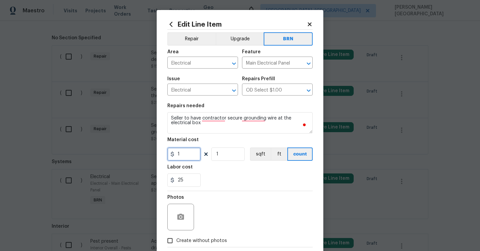
click at [198, 152] on input "1" at bounding box center [183, 154] width 33 height 13
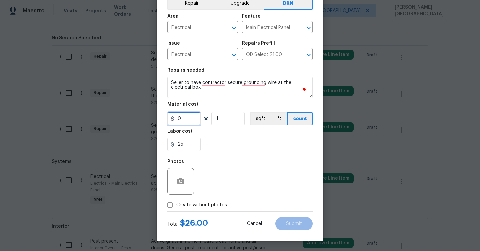
type input "0"
click at [208, 205] on span "Create without photos" at bounding box center [201, 205] width 51 height 7
click at [176, 205] on input "Create without photos" at bounding box center [170, 205] width 13 height 13
checkbox input "true"
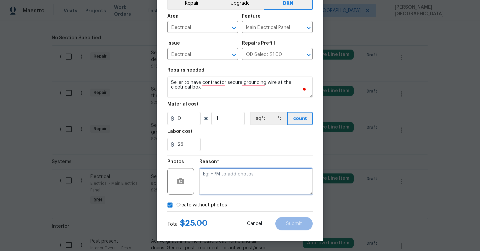
click at [225, 176] on textarea at bounding box center [255, 181] width 113 height 27
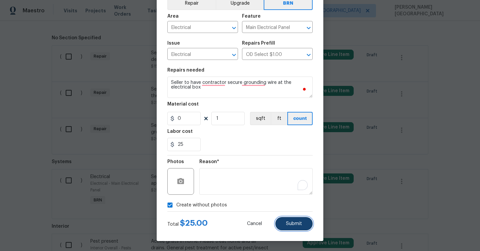
click at [284, 226] on button "Submit" at bounding box center [293, 223] width 37 height 13
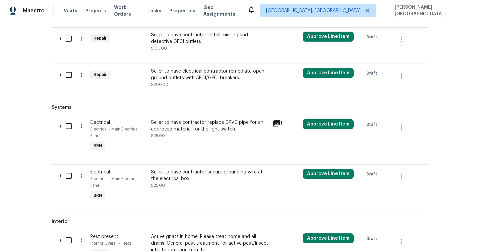
scroll to position [409, 0]
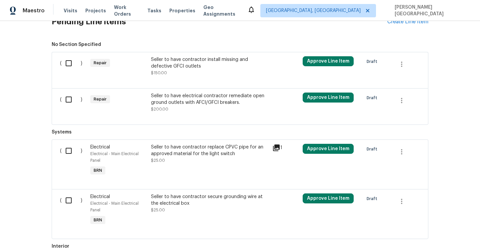
click at [181, 205] on div "Seller to have contractor secure grounding wire at the electrical box" at bounding box center [209, 200] width 117 height 13
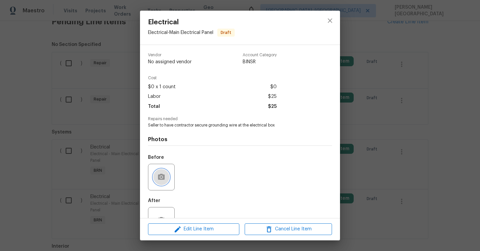
click at [162, 182] on button "button" at bounding box center [161, 177] width 16 height 16
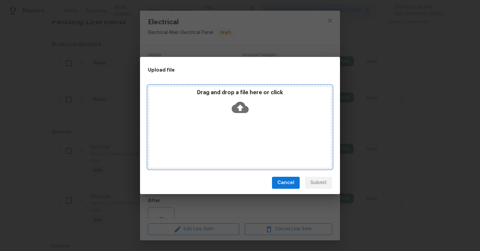
click at [238, 108] on icon at bounding box center [240, 107] width 17 height 17
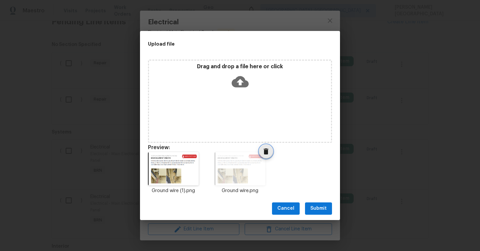
click at [264, 152] on icon "Delete" at bounding box center [265, 152] width 5 height 6
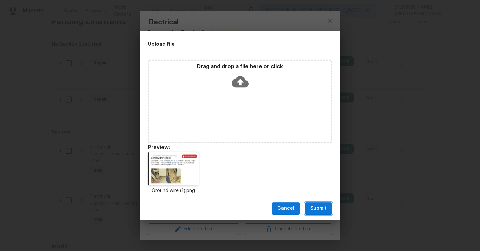
click at [318, 213] on button "Submit" at bounding box center [318, 209] width 27 height 12
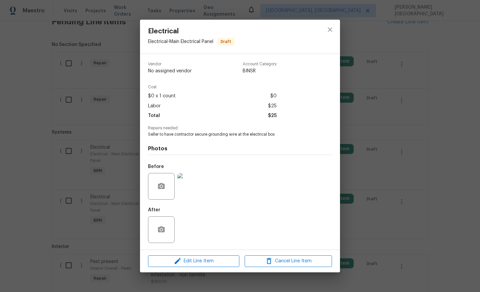
click at [351, 139] on div "Electrical Electrical - Main Electrical Panel Draft Vendor No assigned vendor A…" at bounding box center [240, 146] width 480 height 292
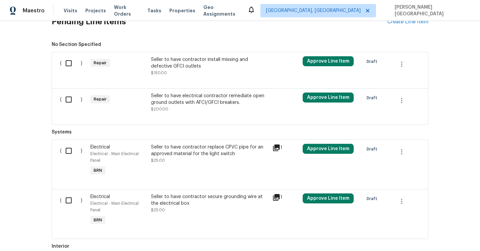
click at [194, 72] on div "Seller to have contractor install missing and defective GFCI outlets $150.00" at bounding box center [209, 66] width 117 height 20
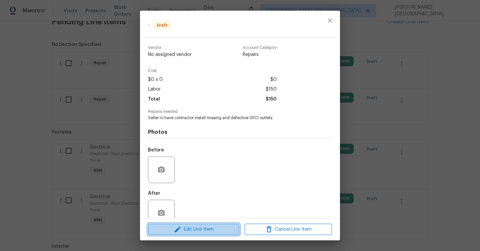
click at [203, 231] on span "Edit Line Item" at bounding box center [193, 230] width 87 height 8
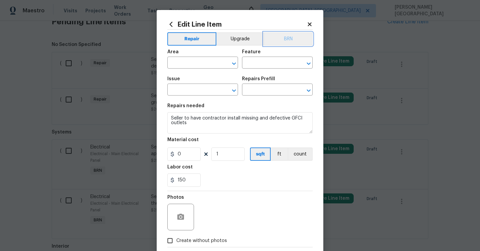
click at [296, 40] on button "BRN" at bounding box center [287, 38] width 49 height 13
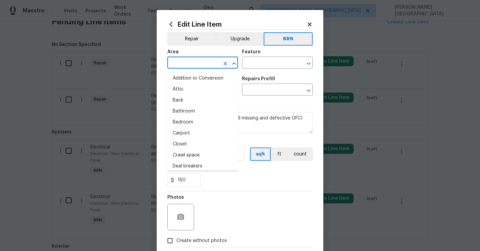
click at [198, 63] on input "text" at bounding box center [193, 63] width 52 height 10
type input "i"
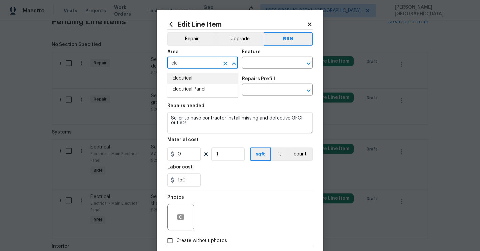
click at [198, 75] on li "Electrical" at bounding box center [202, 78] width 71 height 11
type input "Electrical"
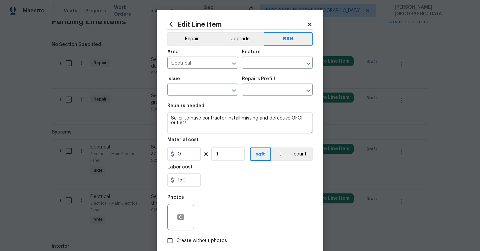
click at [252, 75] on div "Issue ​ Repairs Prefill ​" at bounding box center [239, 86] width 145 height 27
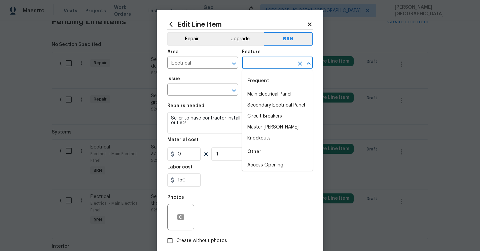
click at [251, 60] on input "text" at bounding box center [268, 63] width 52 height 10
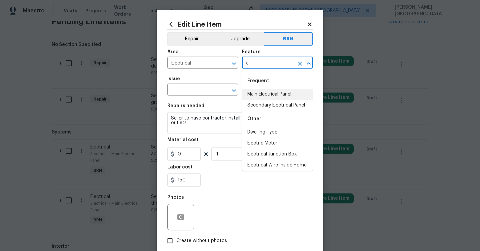
click at [268, 96] on li "Main Electrical Panel" at bounding box center [277, 94] width 71 height 11
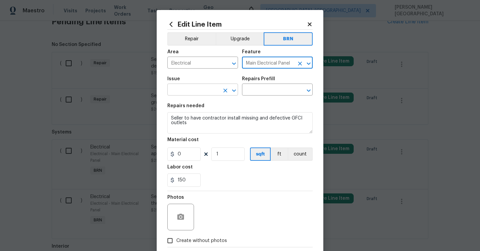
type input "Main Electrical Panel"
click at [177, 91] on input "text" at bounding box center [193, 90] width 52 height 10
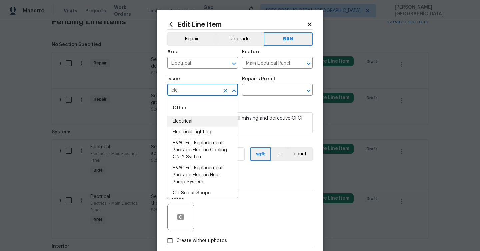
click at [186, 118] on li "Electrical" at bounding box center [202, 121] width 71 height 11
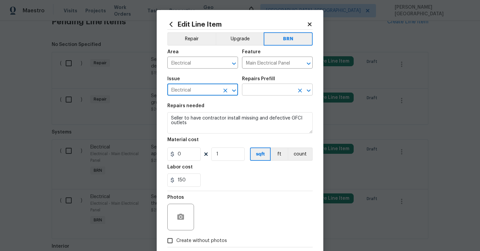
type input "Electrical"
click at [263, 90] on input "text" at bounding box center [268, 90] width 52 height 10
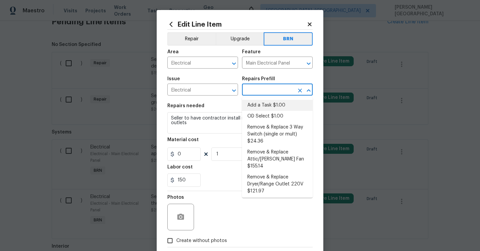
click at [262, 106] on li "Add a Task $1.00" at bounding box center [277, 105] width 71 height 11
type input "Add a Task $1.00"
type textarea "HPM to detail"
type input "1"
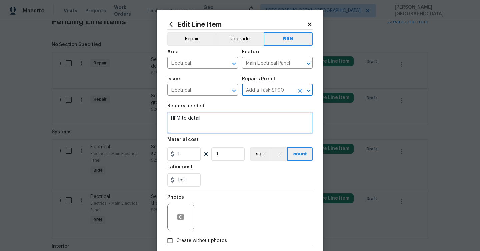
click at [203, 124] on textarea "HPM to detail" at bounding box center [239, 122] width 145 height 21
paste textarea "Seller to have contractor install missing and defective GFCI outlets"
type textarea "Seller to have contractor install missing and defective GFCI outlets"
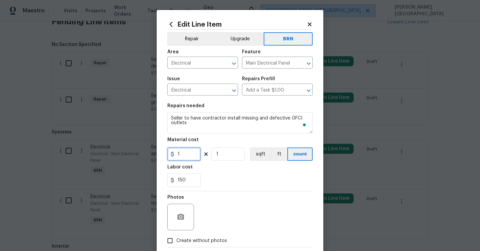
click at [193, 150] on input "1" at bounding box center [183, 154] width 33 height 13
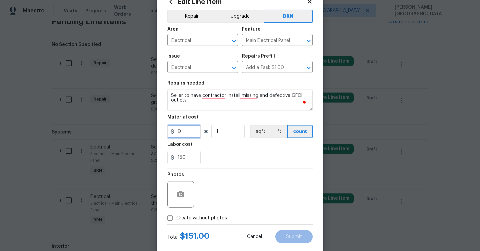
scroll to position [36, 0]
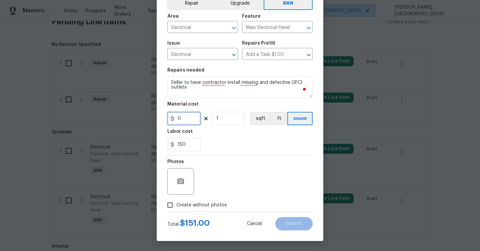
type input "0"
click at [183, 175] on button "button" at bounding box center [181, 182] width 16 height 16
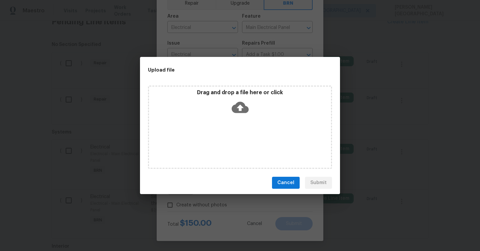
click at [241, 104] on icon at bounding box center [240, 107] width 17 height 11
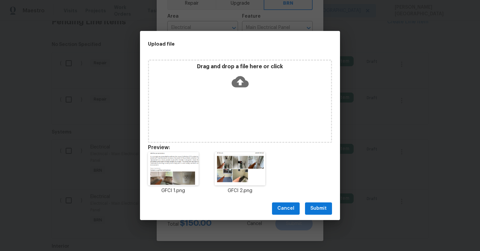
click at [317, 212] on span "Submit" at bounding box center [318, 209] width 16 height 8
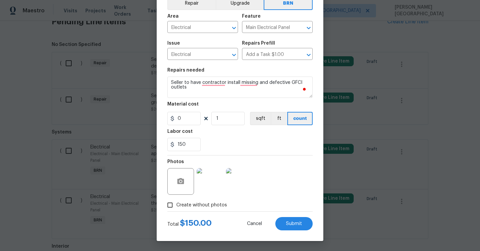
click at [317, 212] on div "Edit Line Item Repair Upgrade BRN Area Electrical ​ Feature Main Electrical Pan…" at bounding box center [240, 107] width 167 height 267
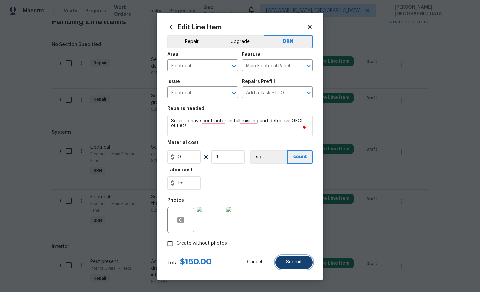
click at [293, 251] on span "Submit" at bounding box center [294, 261] width 16 height 5
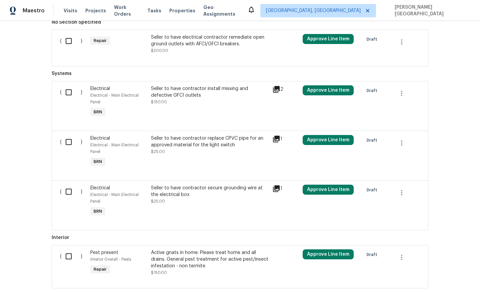
scroll to position [429, 0]
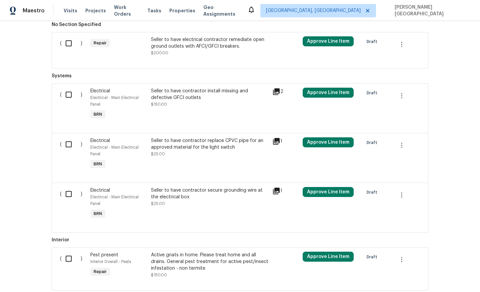
click at [220, 51] on div "Seller to have electrical contractor remediate open ground outlets with AFCI/GF…" at bounding box center [209, 46] width 117 height 20
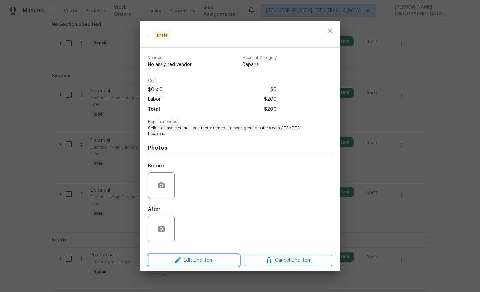
click at [195, 251] on span "Edit Line Item" at bounding box center [193, 260] width 87 height 8
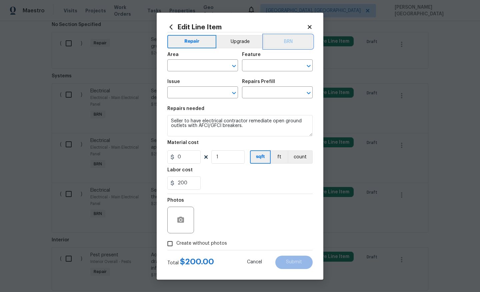
click at [292, 39] on button "BRN" at bounding box center [287, 41] width 49 height 13
click at [188, 62] on input "text" at bounding box center [193, 66] width 52 height 10
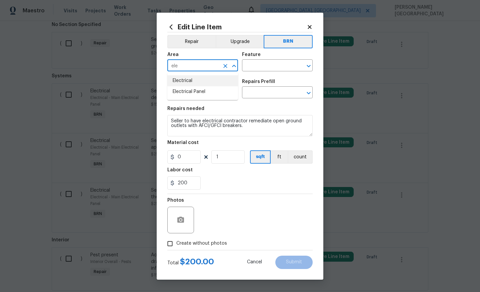
click at [195, 78] on li "Electrical" at bounding box center [202, 80] width 71 height 11
type input "Electrical"
click at [252, 65] on input "text" at bounding box center [268, 66] width 52 height 10
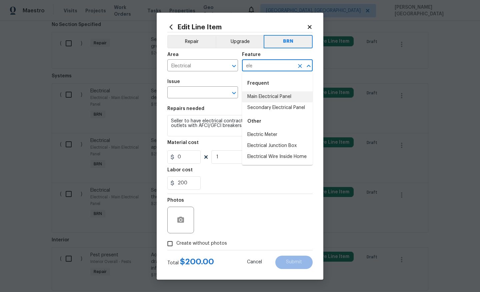
click at [258, 95] on li "Main Electrical Panel" at bounding box center [277, 96] width 71 height 11
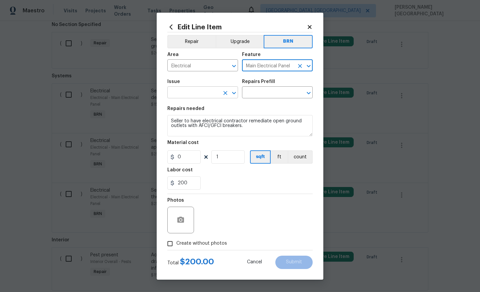
type input "Main Electrical Panel"
click at [217, 98] on input "text" at bounding box center [193, 93] width 52 height 10
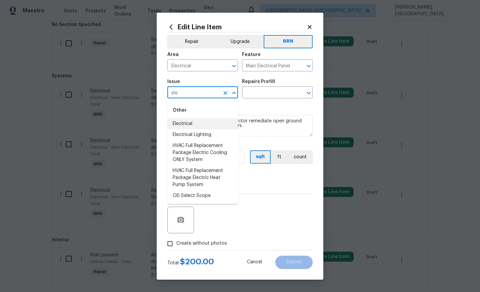
click at [195, 123] on li "Electrical" at bounding box center [202, 123] width 71 height 11
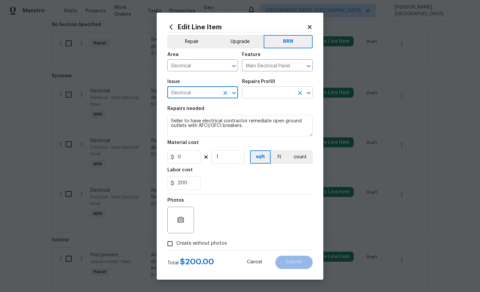
type input "Electrical"
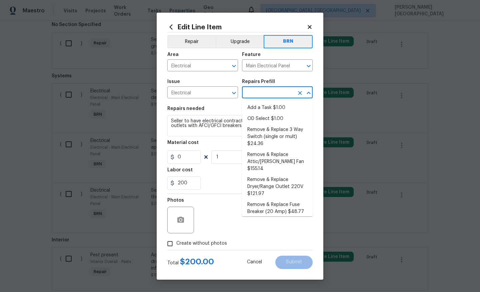
click at [261, 89] on input "text" at bounding box center [268, 93] width 52 height 10
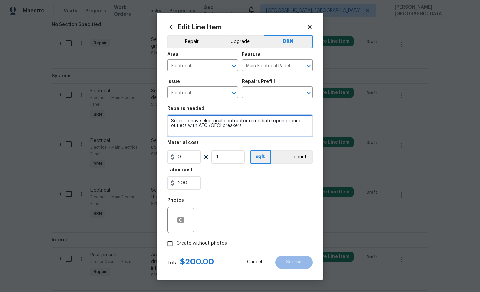
click at [187, 125] on textarea "Seller to have electrical contractor remediate open ground outlets with AFCI/GF…" at bounding box center [239, 125] width 145 height 21
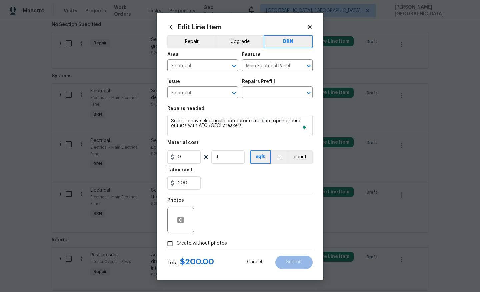
click at [269, 83] on h5 "Repairs Prefill" at bounding box center [258, 81] width 33 height 5
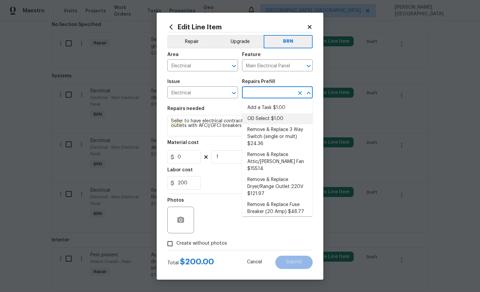
click at [265, 92] on input "text" at bounding box center [268, 93] width 52 height 10
click at [266, 114] on li "OD Select $1.00" at bounding box center [277, 118] width 71 height 11
type input "OD Select $1.00"
type textarea "Refer to the agreed upon scope document for further details."
type input "1"
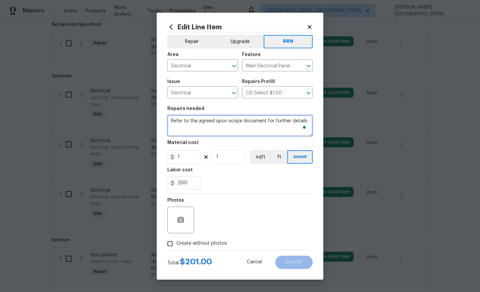
click at [242, 121] on textarea "Refer to the agreed upon scope document for further details." at bounding box center [239, 125] width 145 height 21
paste textarea "Seller to have electrical contractor remediate open ground outlets with AFCI/GF…"
type textarea "Seller to have electrical contractor remediate open ground outlets with AFCI/GF…"
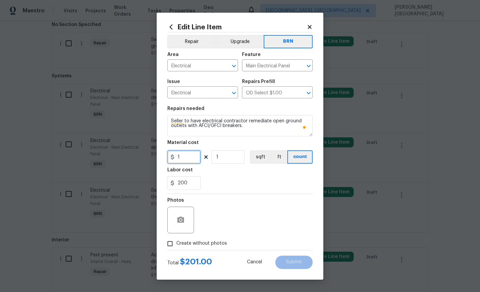
click at [186, 156] on input "1" at bounding box center [183, 156] width 33 height 13
type input "0"
click at [188, 248] on label "Create without photos" at bounding box center [195, 243] width 63 height 13
click at [176, 248] on input "Create without photos" at bounding box center [170, 243] width 13 height 13
checkbox input "true"
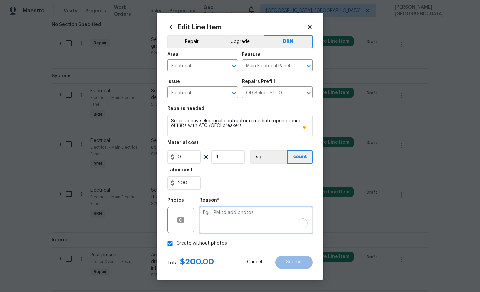
click at [228, 221] on textarea "To enrich screen reader interactions, please activate Accessibility in Grammarl…" at bounding box center [255, 220] width 113 height 27
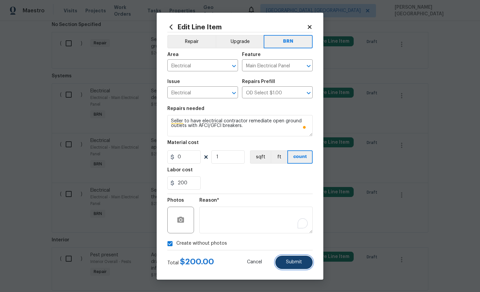
click at [288, 251] on button "Submit" at bounding box center [293, 261] width 37 height 13
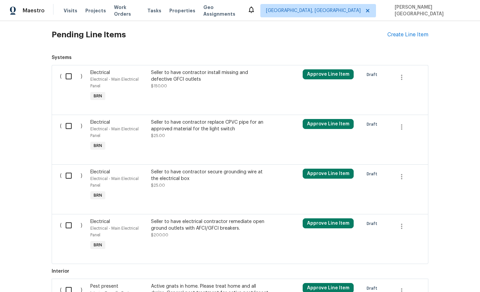
scroll to position [397, 0]
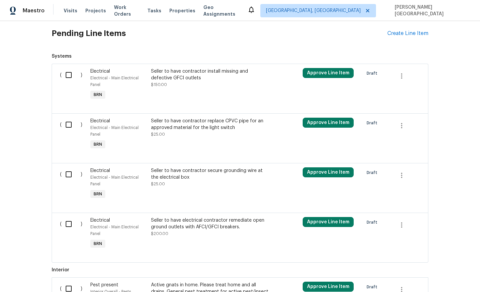
click at [66, 74] on input "checkbox" at bounding box center [71, 75] width 19 height 14
checkbox input "true"
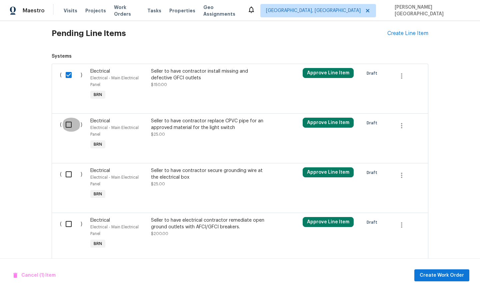
click at [68, 123] on input "checkbox" at bounding box center [71, 125] width 19 height 14
checkbox input "true"
click at [68, 175] on input "checkbox" at bounding box center [71, 174] width 19 height 14
checkbox input "true"
click at [65, 231] on input "checkbox" at bounding box center [71, 224] width 19 height 14
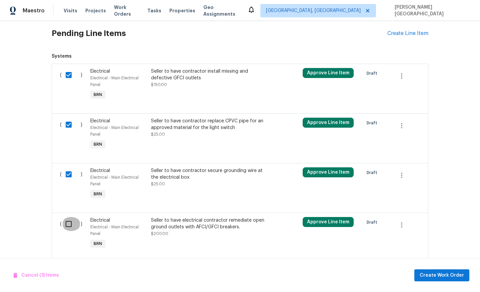
checkbox input "true"
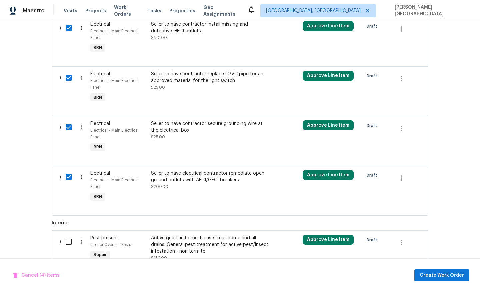
scroll to position [472, 0]
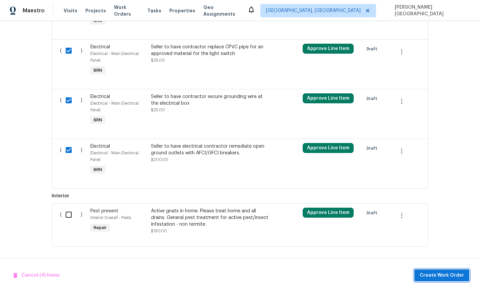
click at [434, 251] on span "Create Work Order" at bounding box center [441, 275] width 44 height 8
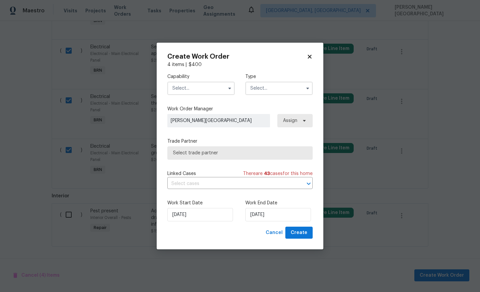
click at [201, 91] on input "text" at bounding box center [200, 88] width 67 height 13
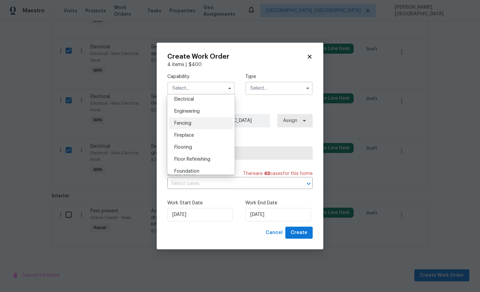
scroll to position [207, 0]
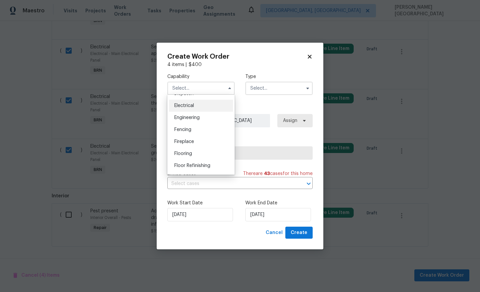
click at [193, 108] on div "Electrical" at bounding box center [201, 106] width 64 height 12
type input "Electrical"
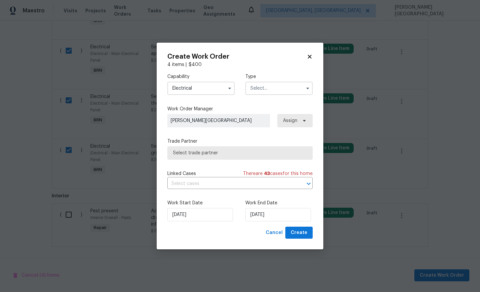
click at [266, 84] on input "text" at bounding box center [278, 88] width 67 height 13
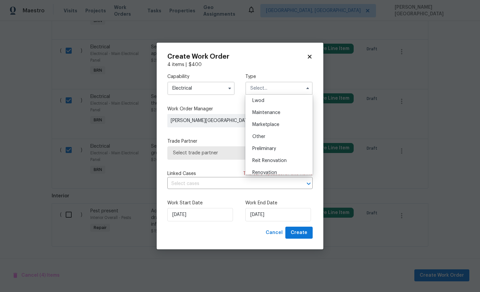
scroll to position [151, 0]
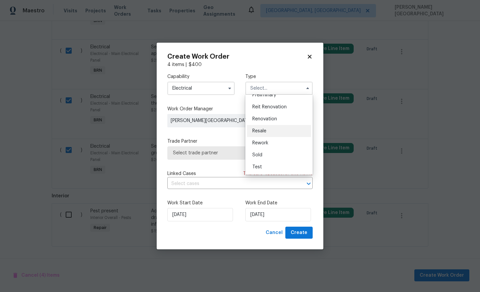
click at [265, 133] on span "Resale" at bounding box center [259, 131] width 14 height 5
type input "Resale"
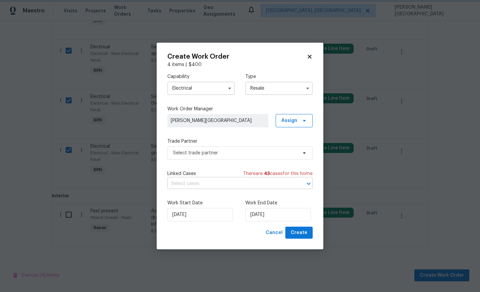
scroll to position [0, 0]
click at [224, 186] on input "text" at bounding box center [230, 184] width 127 height 10
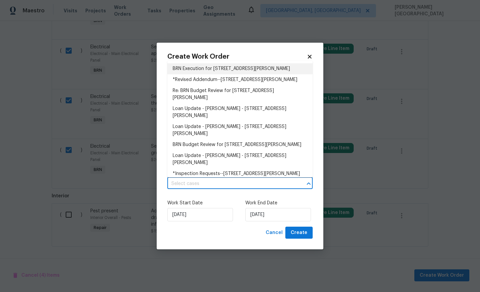
click at [212, 70] on li "BRN Execution for [STREET_ADDRESS][PERSON_NAME]" at bounding box center [239, 68] width 145 height 11
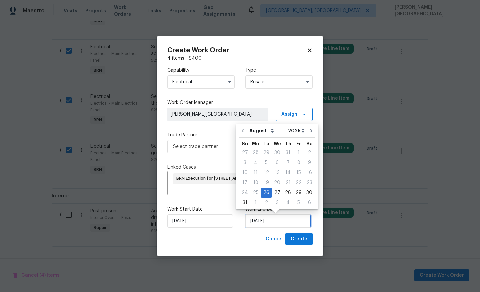
click at [261, 222] on input "[DATE]" at bounding box center [278, 220] width 66 height 13
click at [288, 192] on div "28" at bounding box center [287, 192] width 11 height 9
click at [282, 223] on input "[DATE]" at bounding box center [278, 220] width 66 height 13
click at [293, 192] on div "29" at bounding box center [298, 192] width 11 height 9
type input "[DATE]"
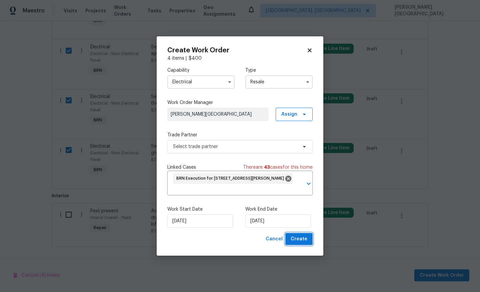
click at [298, 240] on span "Create" at bounding box center [298, 239] width 17 height 8
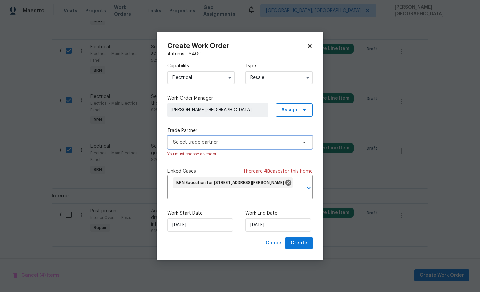
click at [203, 144] on span "Select trade partner" at bounding box center [235, 142] width 124 height 7
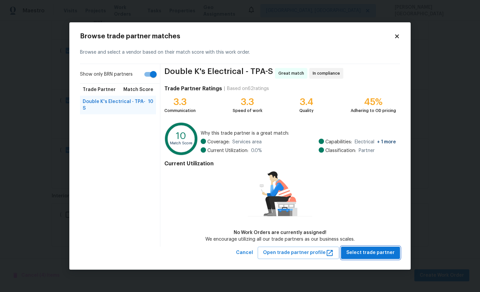
click at [368, 248] on button "Select trade partner" at bounding box center [370, 252] width 59 height 12
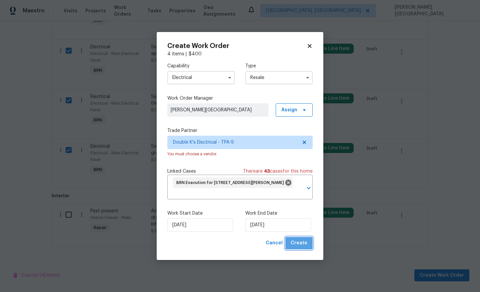
click at [302, 241] on span "Create" at bounding box center [298, 243] width 17 height 8
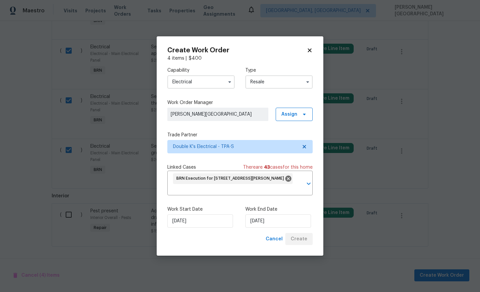
checkbox input "false"
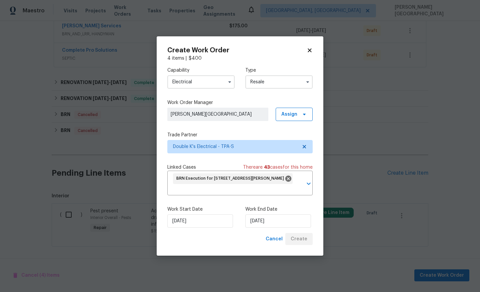
scroll to position [282, 0]
